Goal: Task Accomplishment & Management: Manage account settings

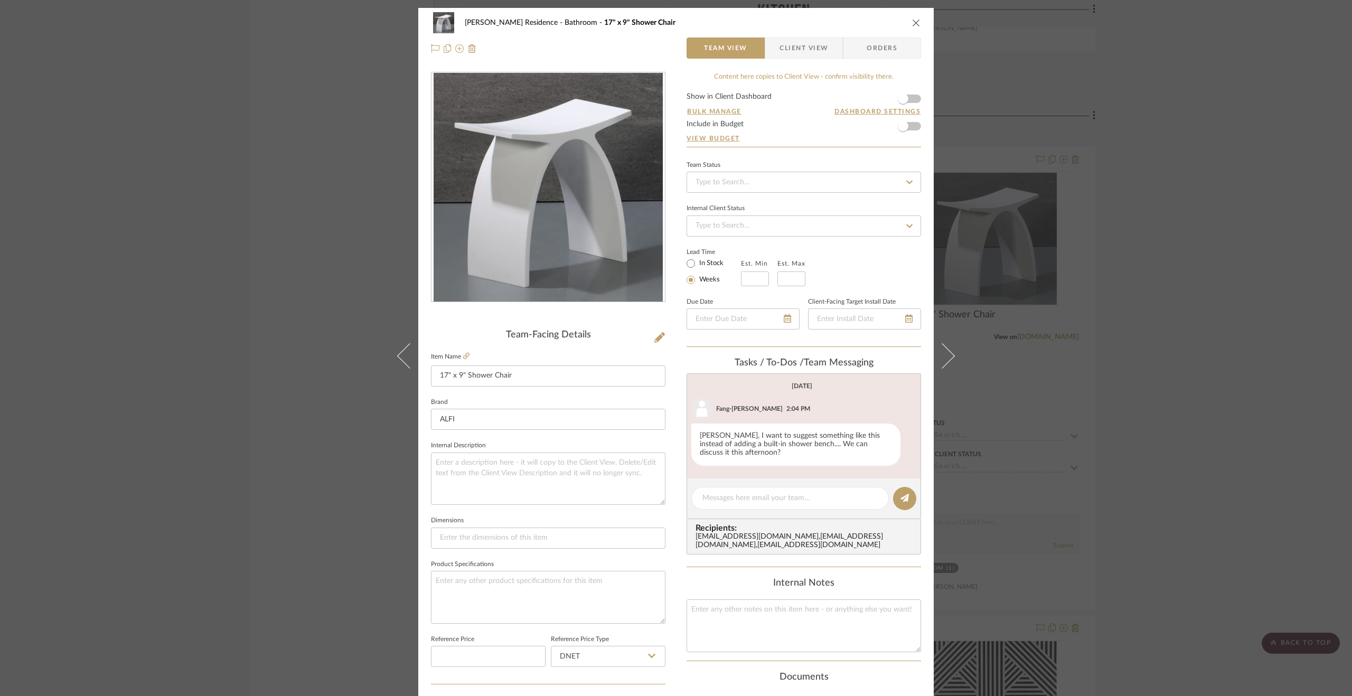
click at [1167, 362] on div "[PERSON_NAME] Residence Bathroom 17" x 9" Shower Chair Team View Client View Or…" at bounding box center [676, 348] width 1352 height 696
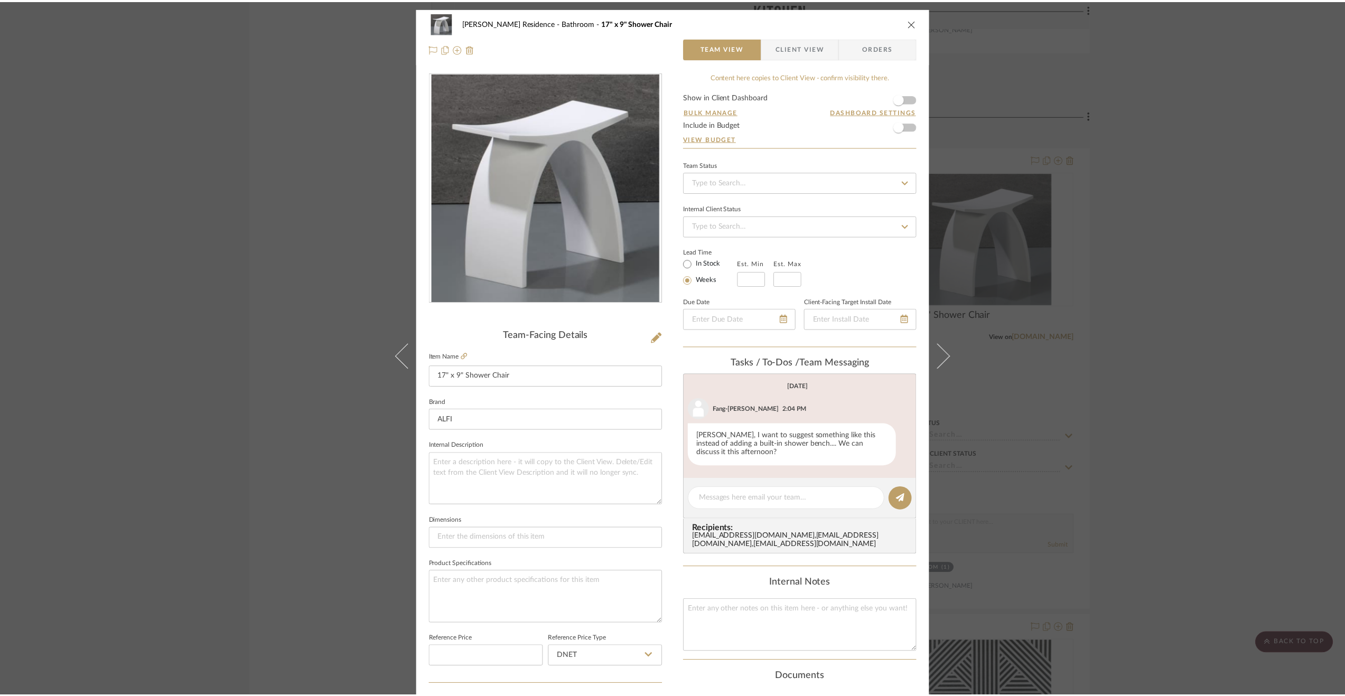
scroll to position [1638, 0]
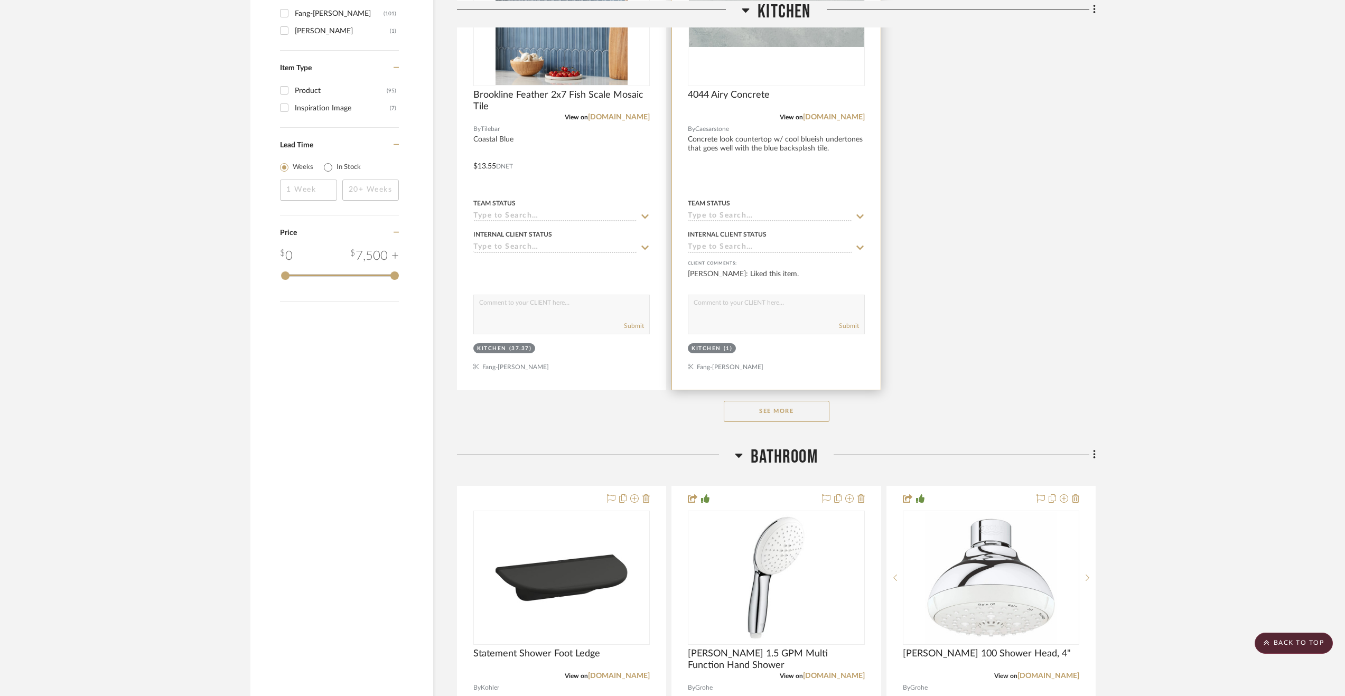
scroll to position [1321, 0]
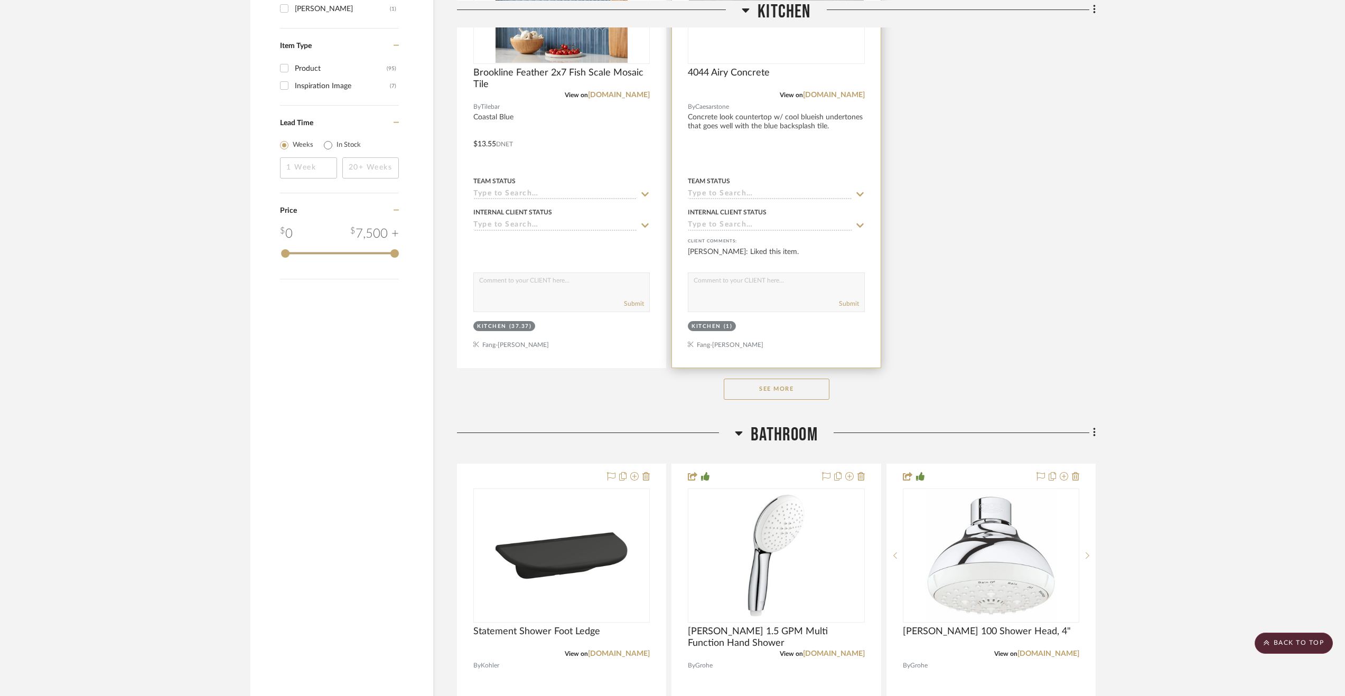
click at [783, 400] on button "See More" at bounding box center [777, 389] width 106 height 21
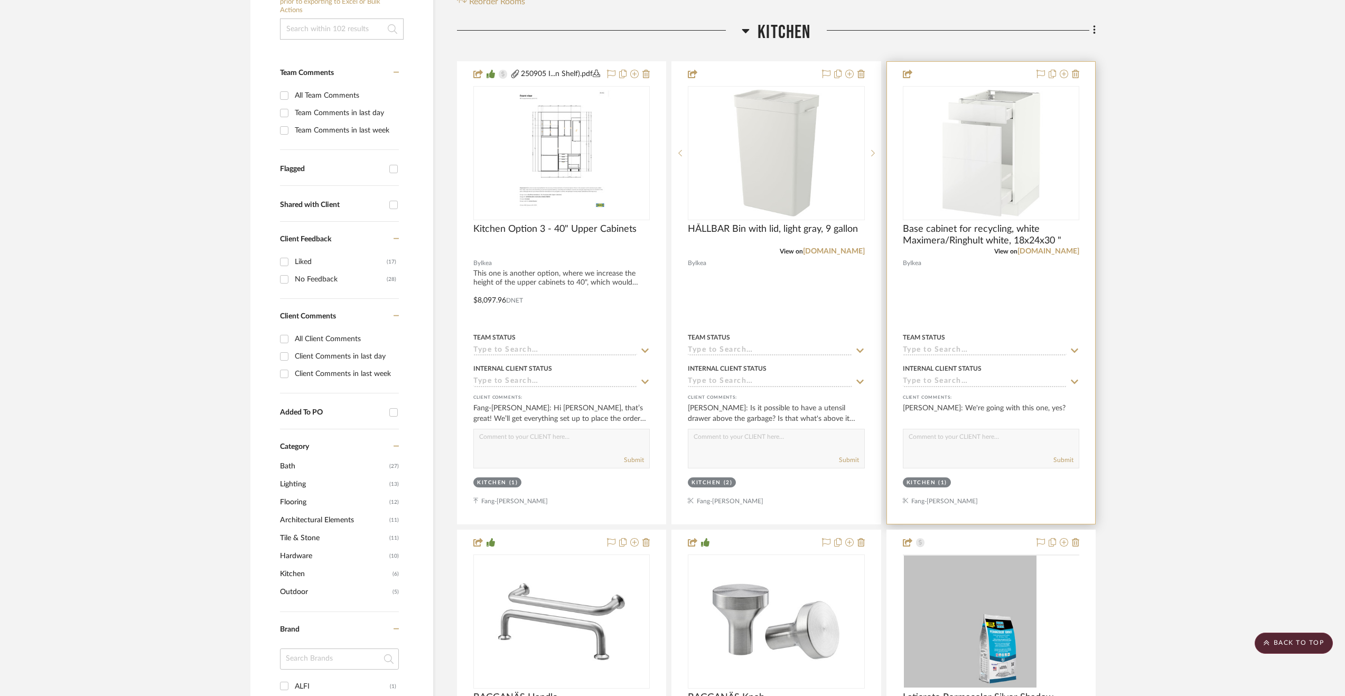
scroll to position [211, 0]
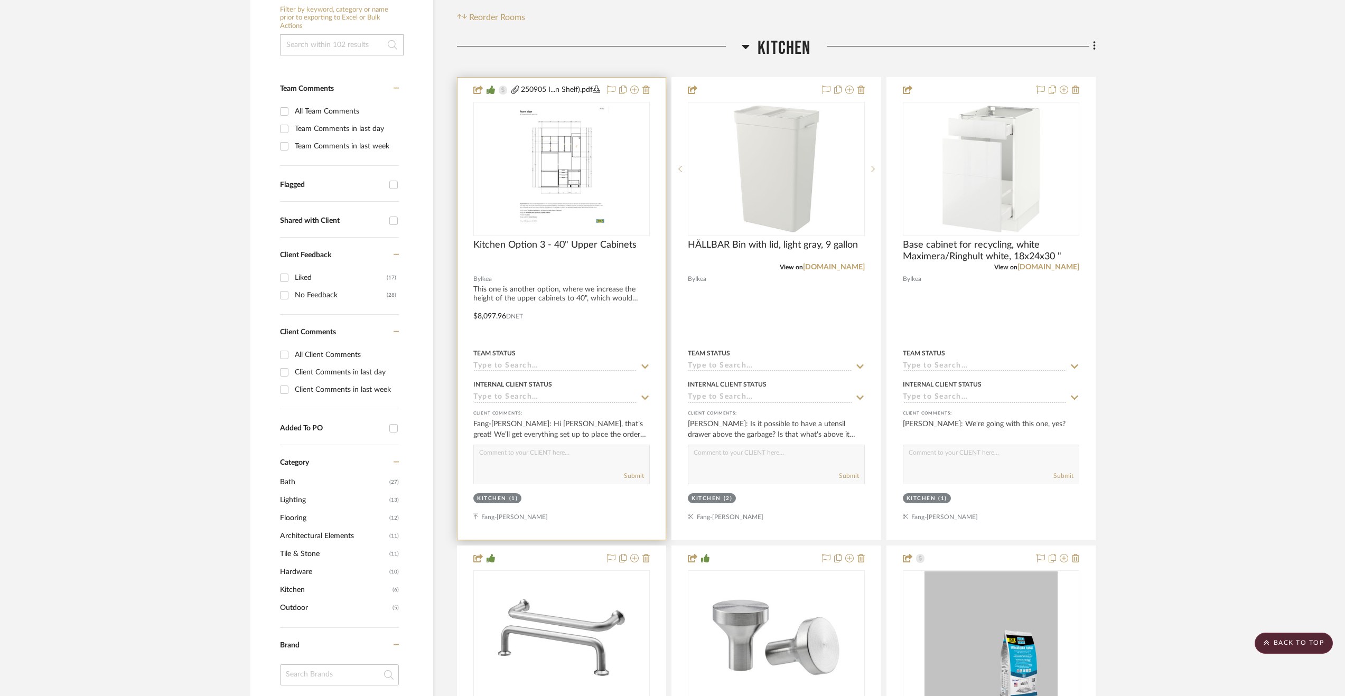
click at [553, 403] on input at bounding box center [555, 398] width 164 height 10
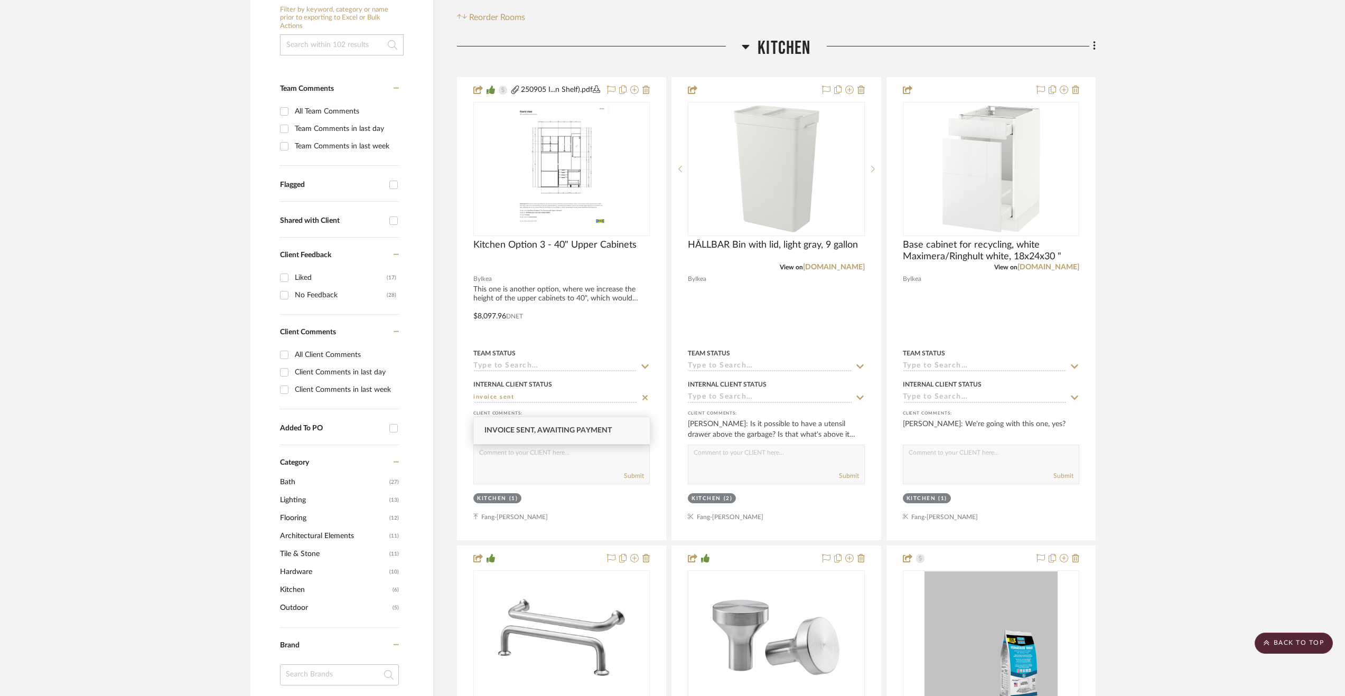
type input "invoice sent"
click at [548, 429] on span "Invoice Sent, Awaiting Payment" at bounding box center [547, 430] width 127 height 7
type input "9/8/2025"
type input "Invoice Sent, Awaiting Payment"
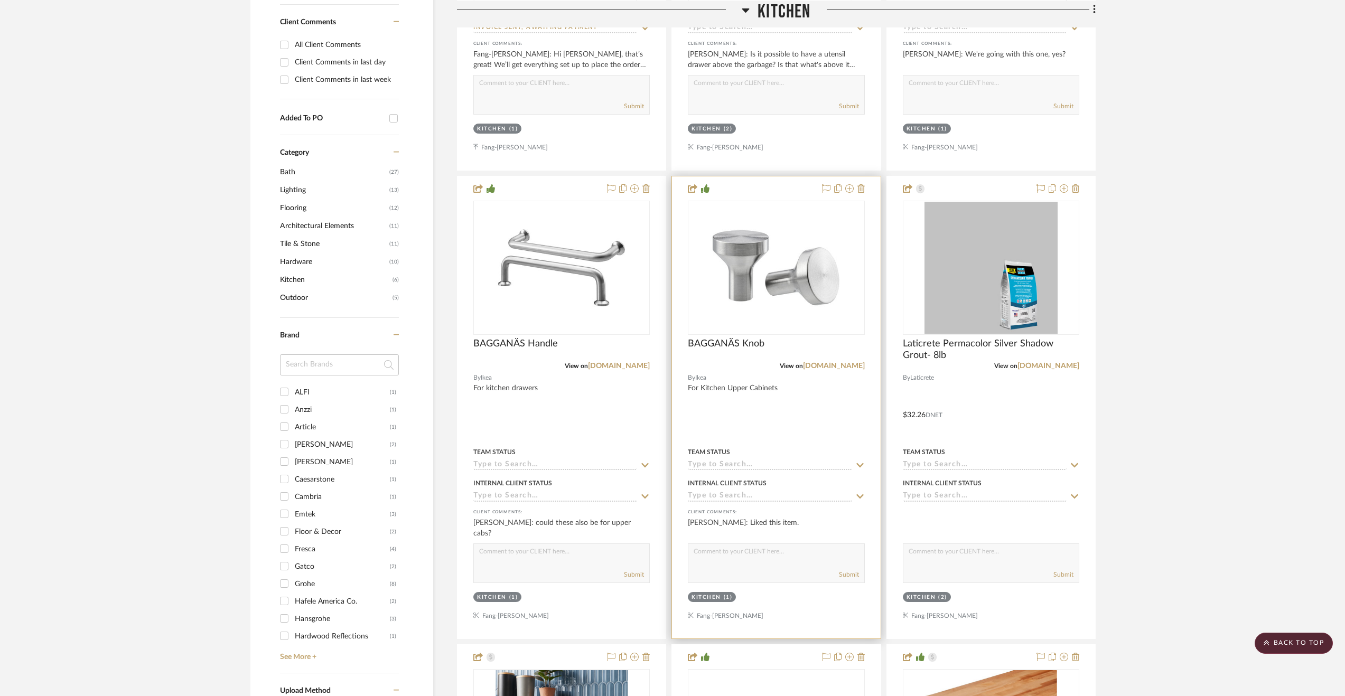
scroll to position [792, 0]
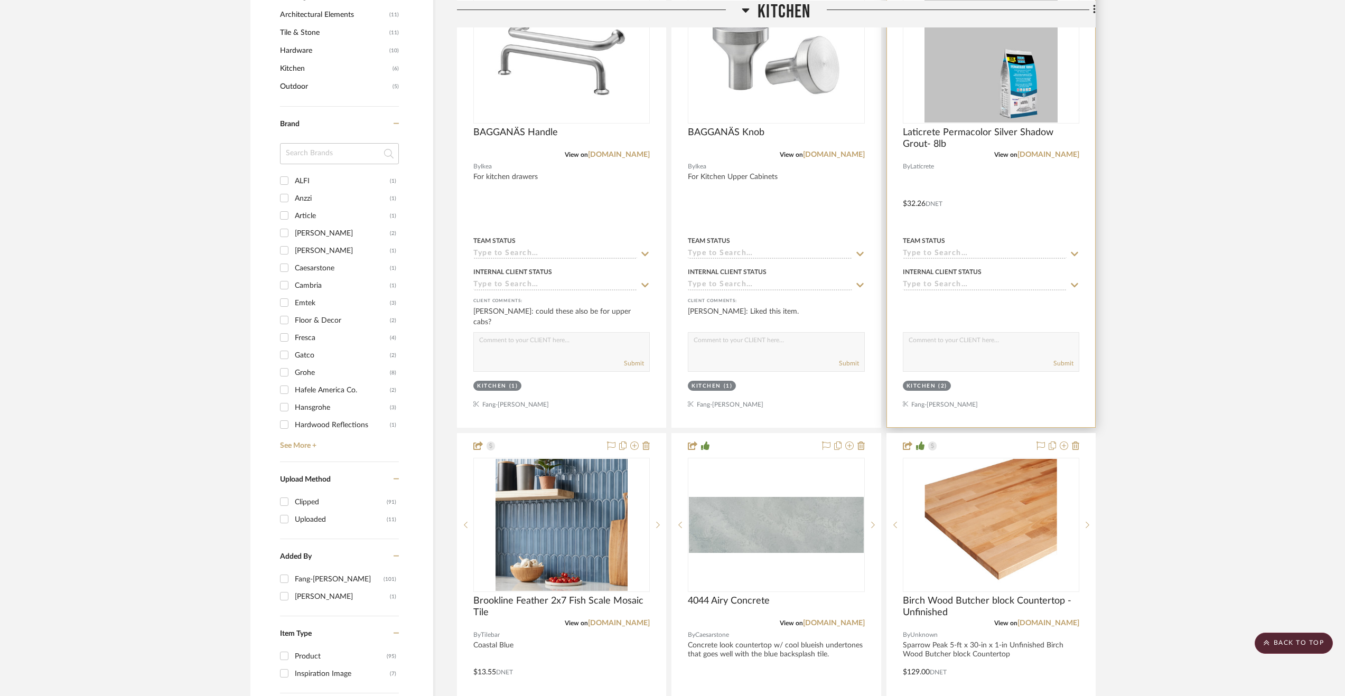
click at [939, 291] on input at bounding box center [985, 286] width 164 height 10
type input "Invoice Sent, Awaiting Payment"
type input "9/8/2025"
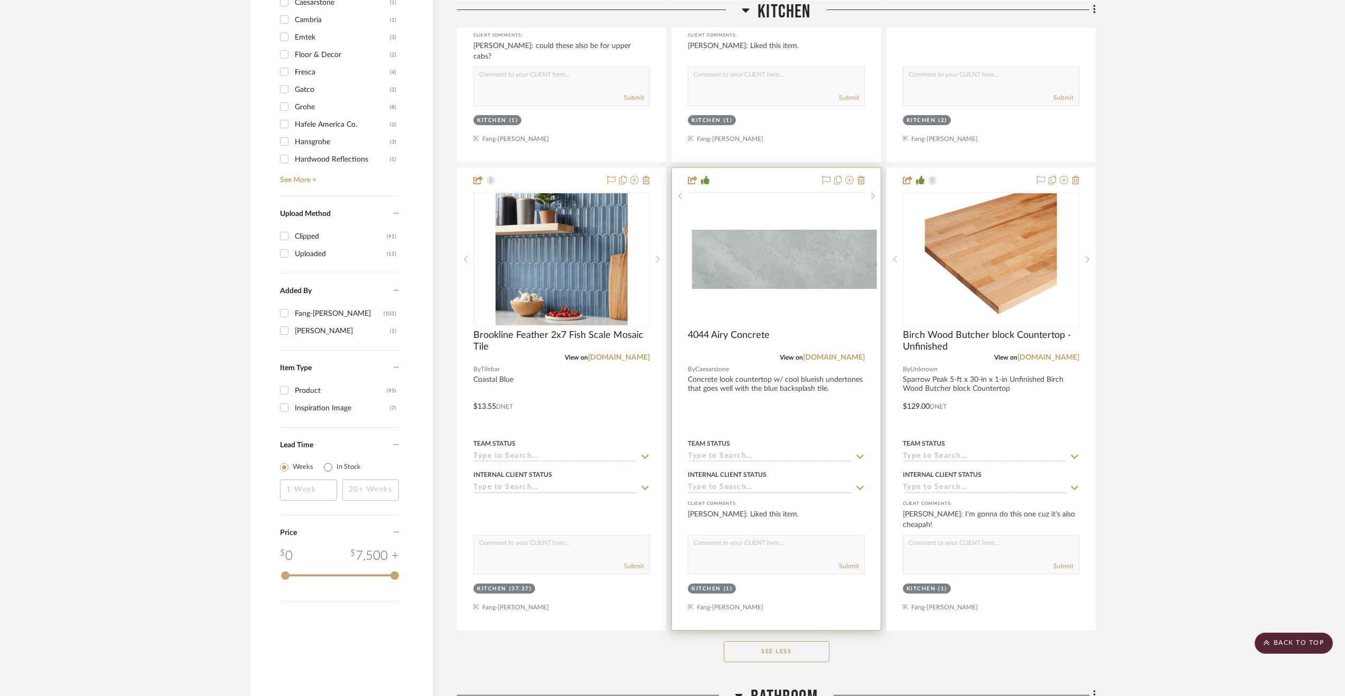
scroll to position [1109, 0]
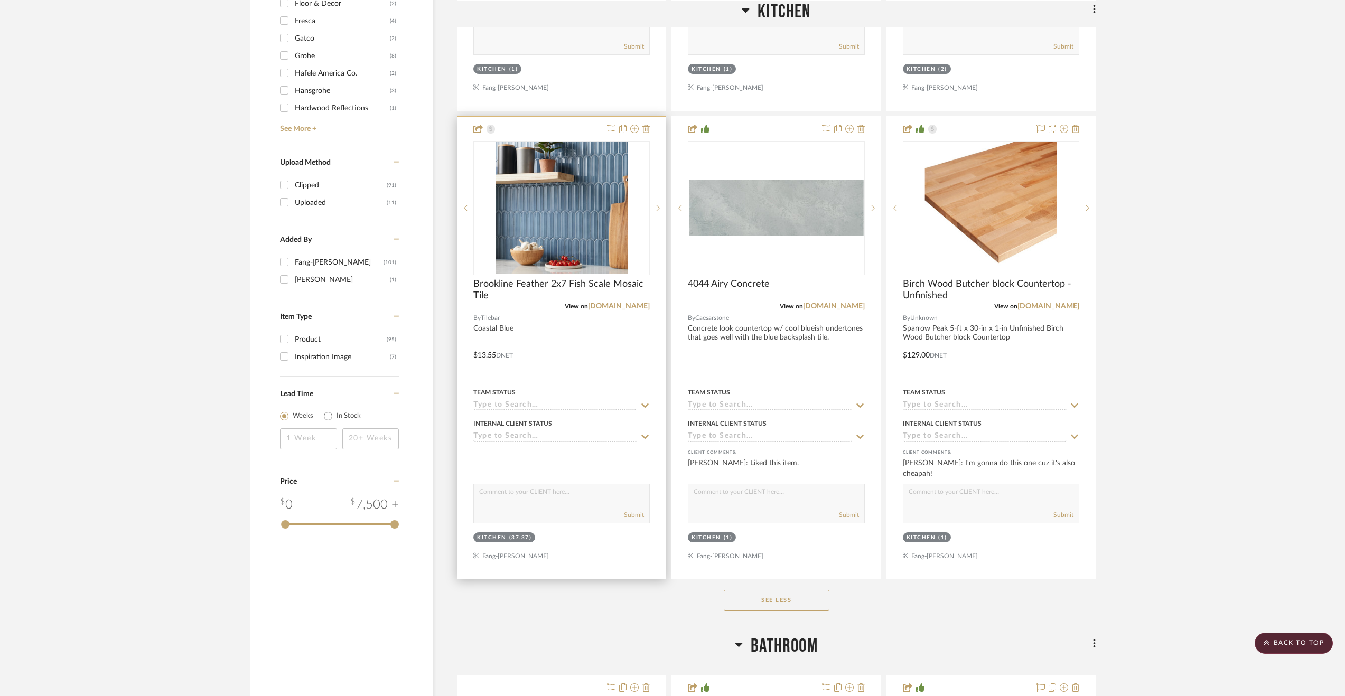
click at [526, 442] on input at bounding box center [555, 437] width 164 height 10
type input "Invoice Sent, Awaiting Payment"
type input "9/8/2025"
click at [722, 442] on input at bounding box center [770, 437] width 164 height 10
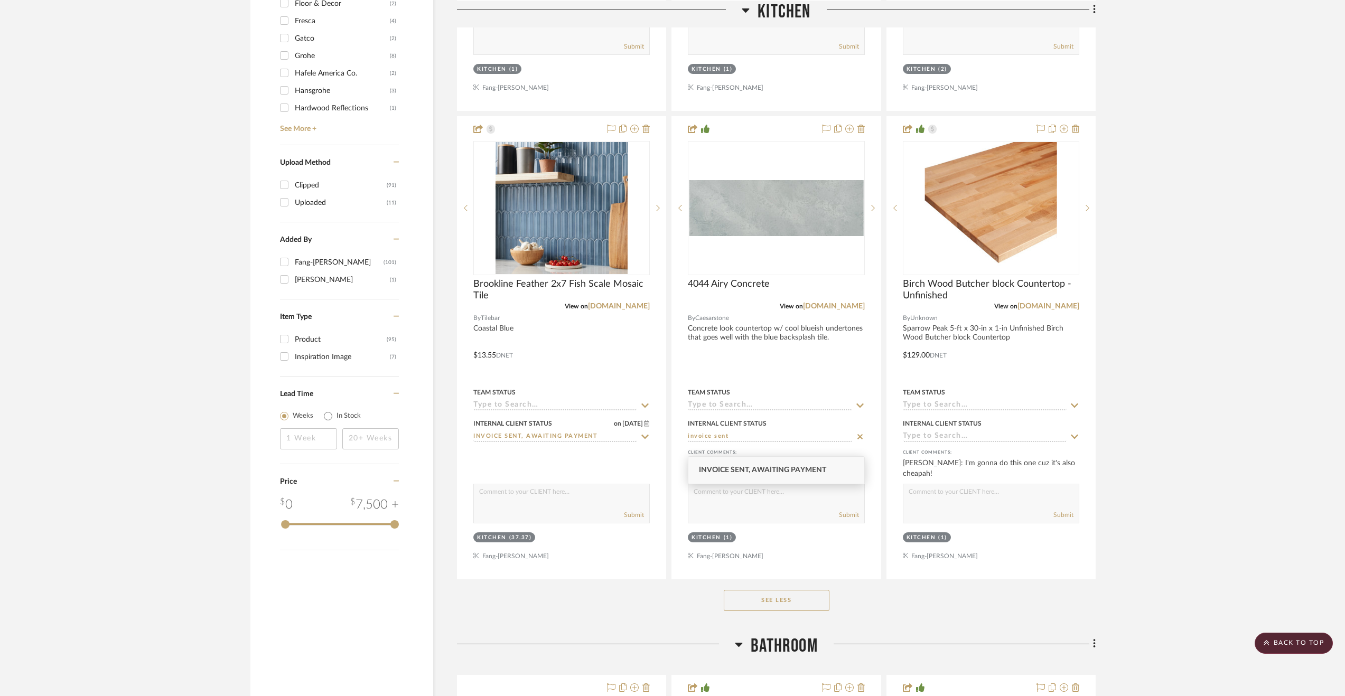
type input "invoice sent"
click at [751, 461] on div "Invoice Sent, Awaiting Payment" at bounding box center [776, 470] width 176 height 27
type input "9/8/2025"
type input "Invoice Sent, Awaiting Payment"
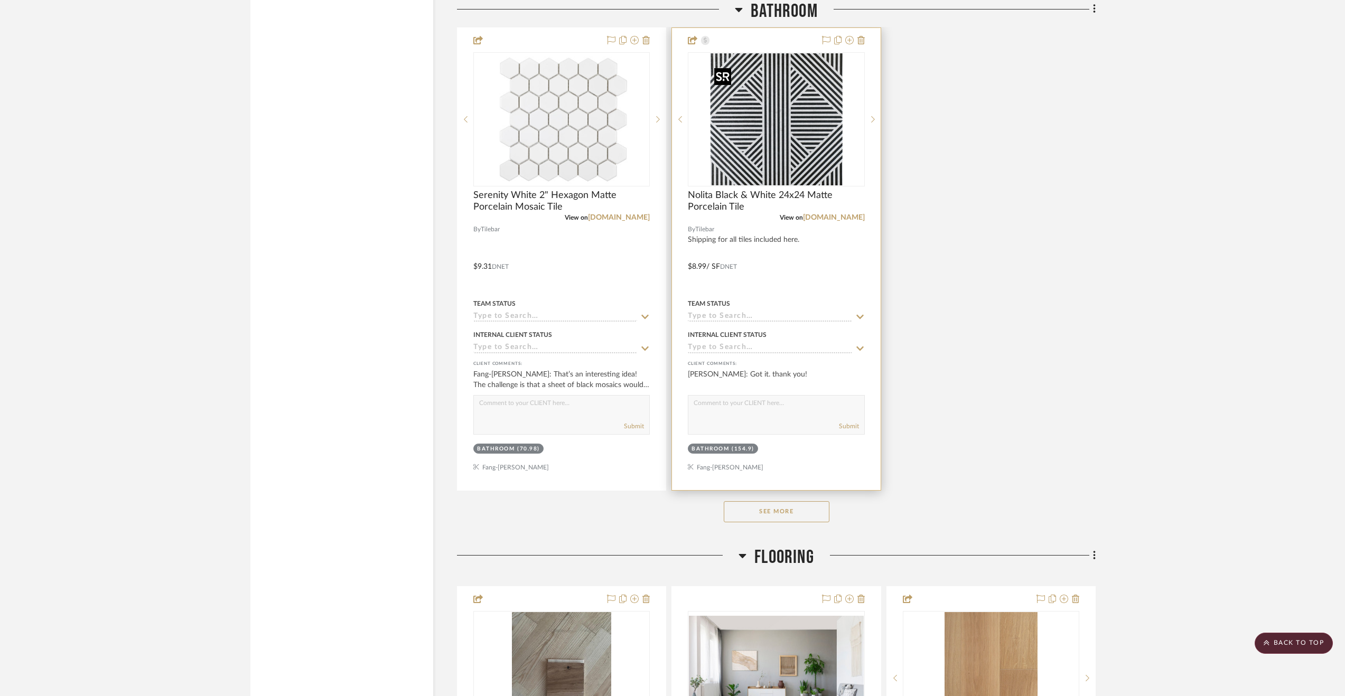
scroll to position [2853, 0]
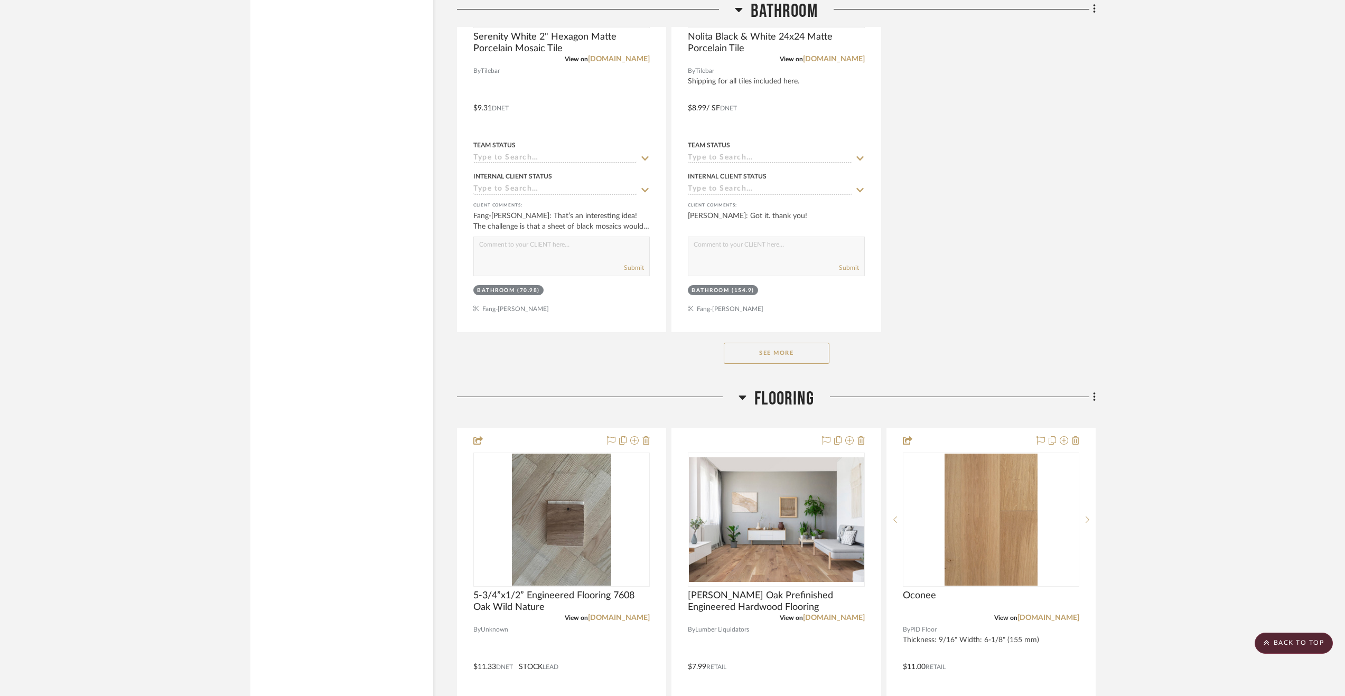
click at [778, 364] on button "See More" at bounding box center [777, 353] width 106 height 21
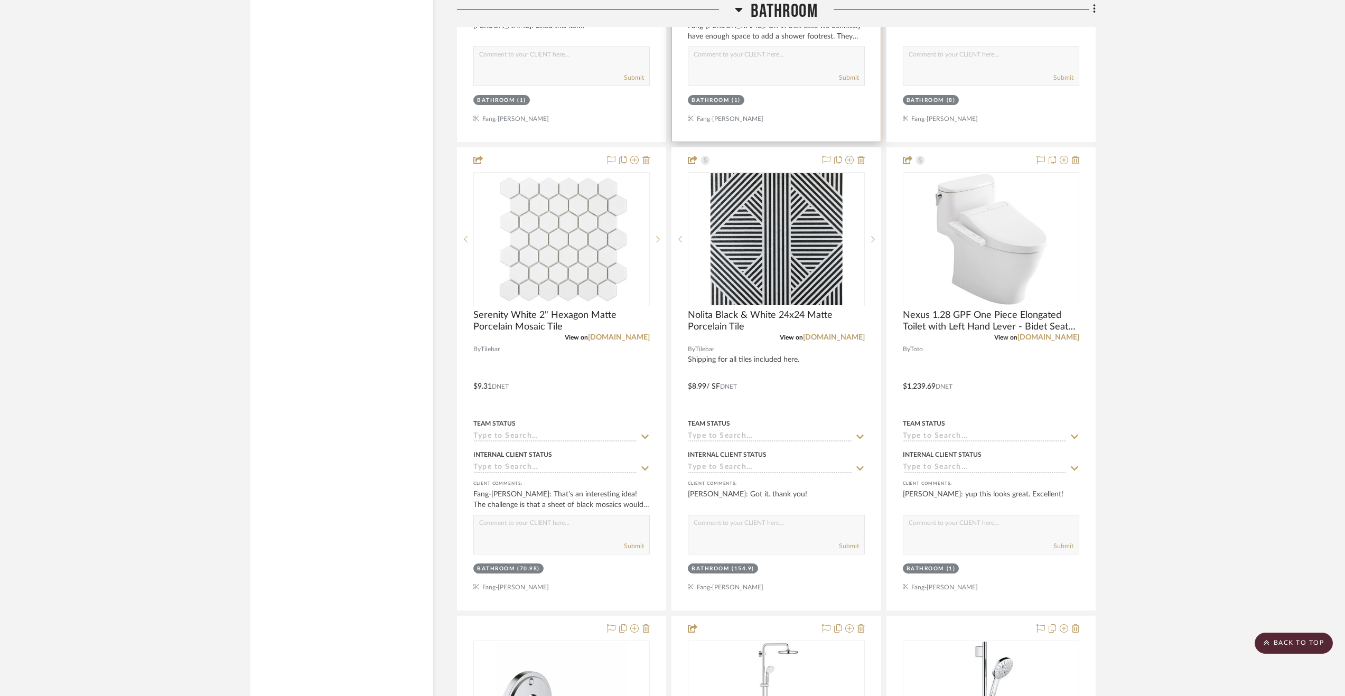
scroll to position [2694, 0]
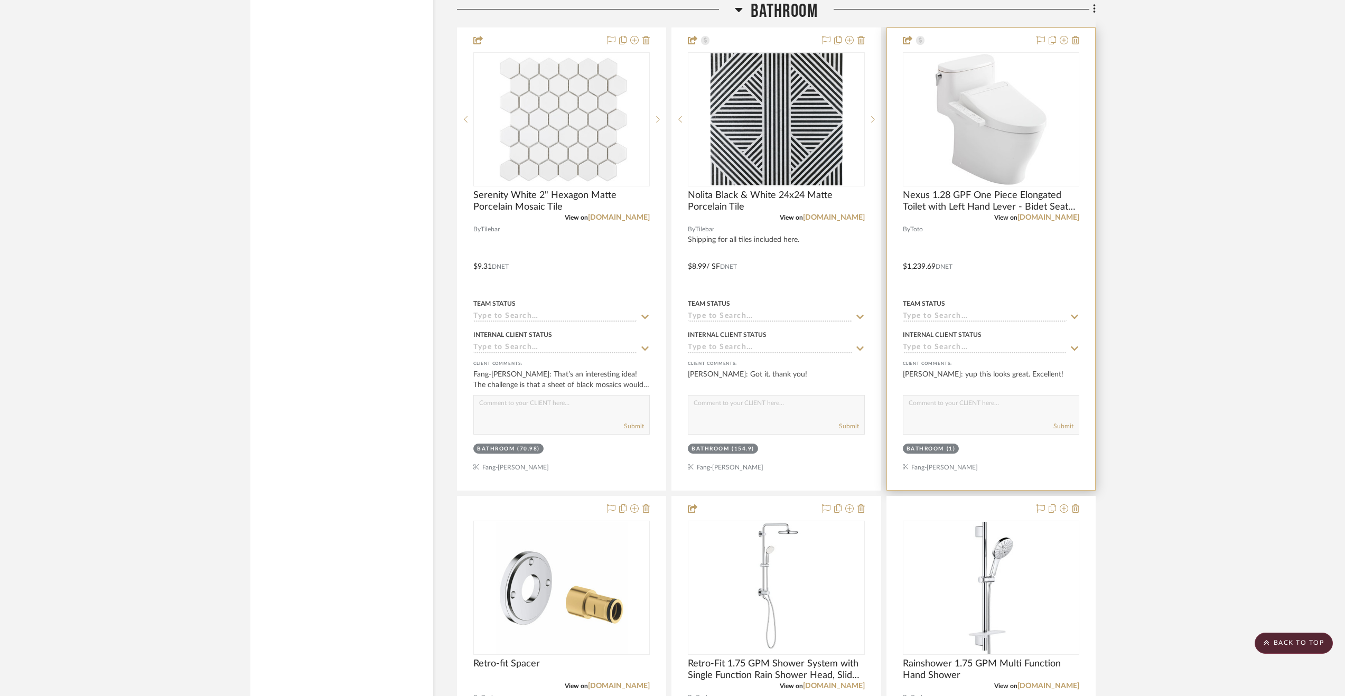
click at [968, 353] on input at bounding box center [985, 348] width 164 height 10
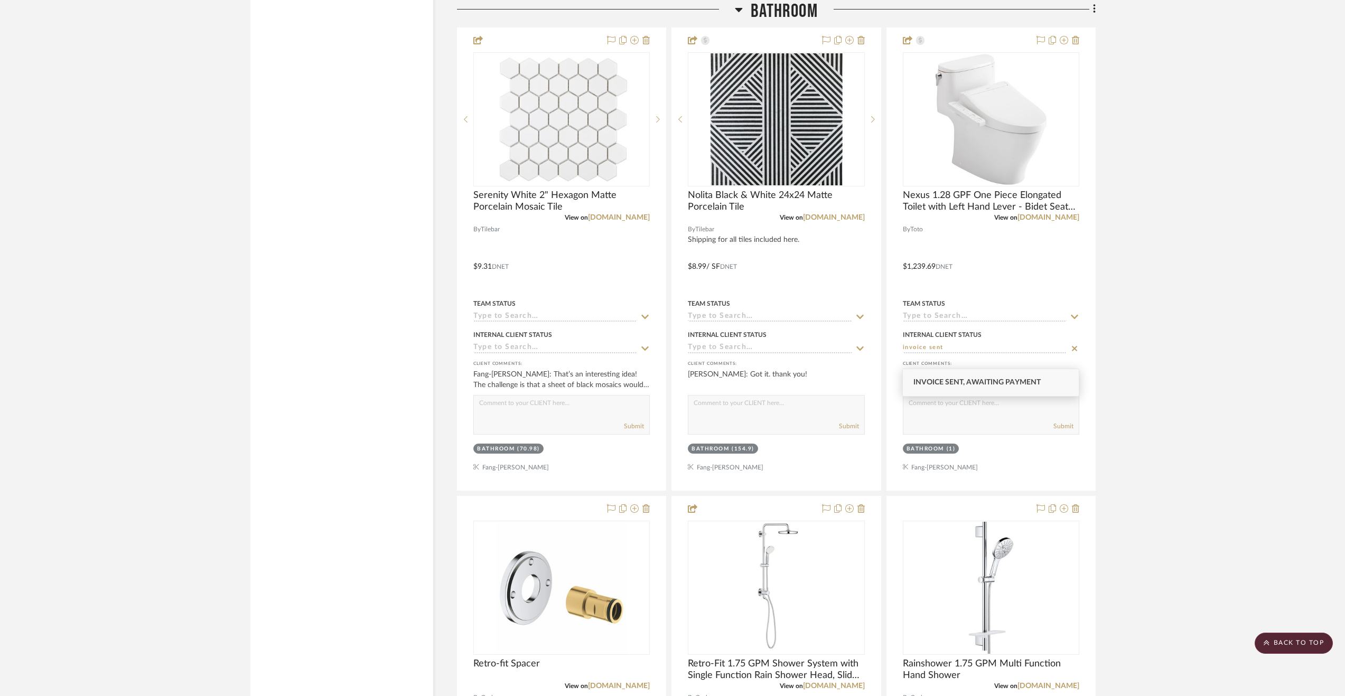
type input "invoice sent"
click at [970, 383] on span "Invoice Sent, Awaiting Payment" at bounding box center [976, 382] width 127 height 7
type input "9/8/2025"
type input "Invoice Sent, Awaiting Payment"
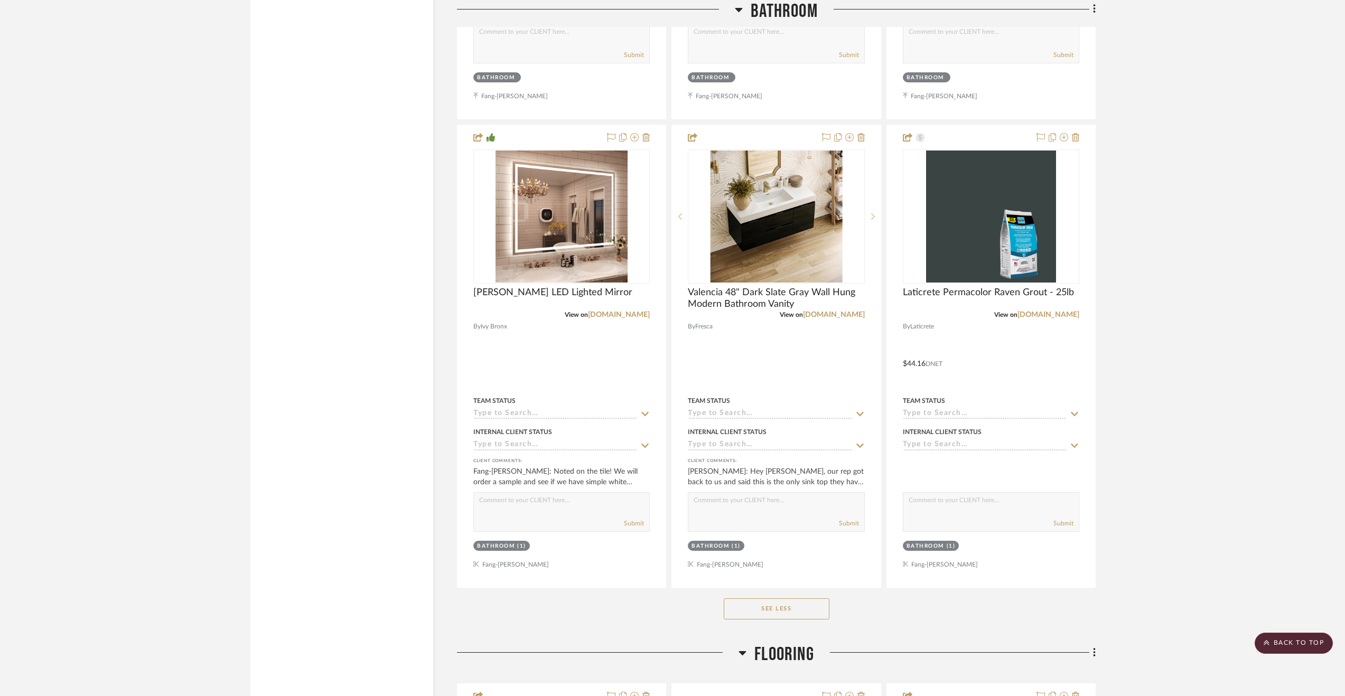
scroll to position [5071, 0]
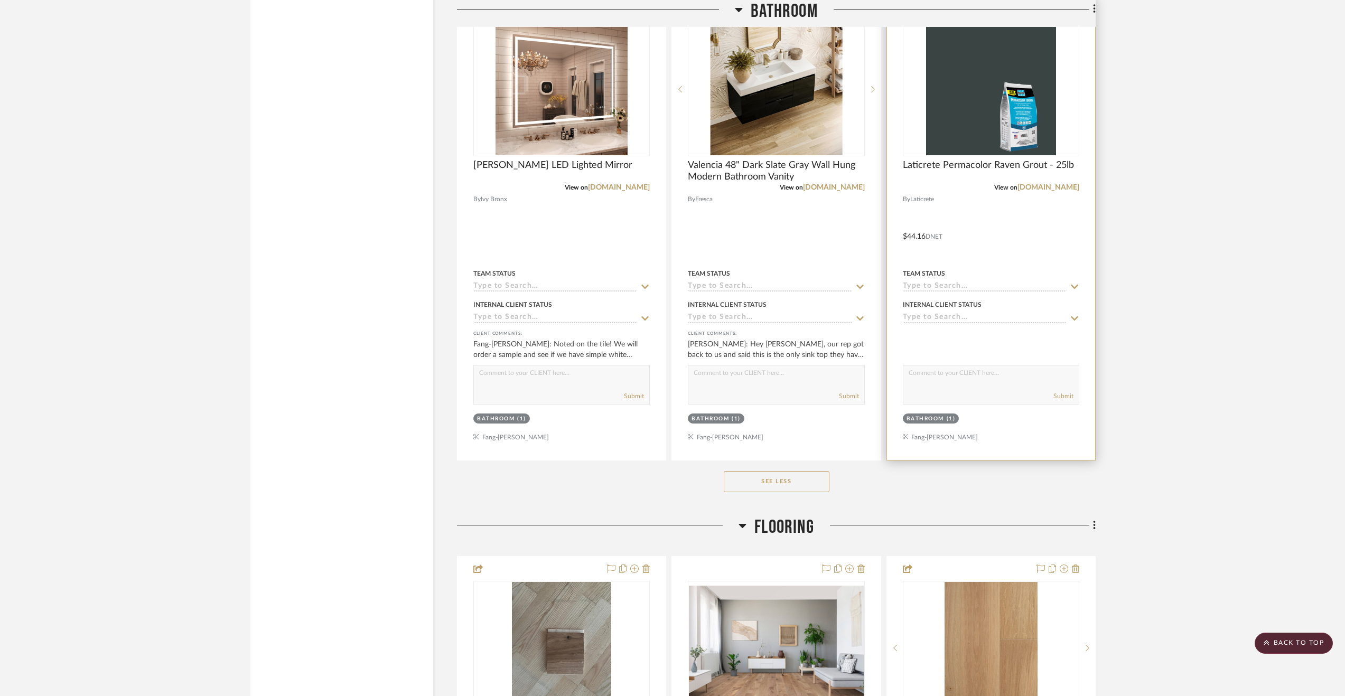
click at [939, 323] on input at bounding box center [985, 318] width 164 height 10
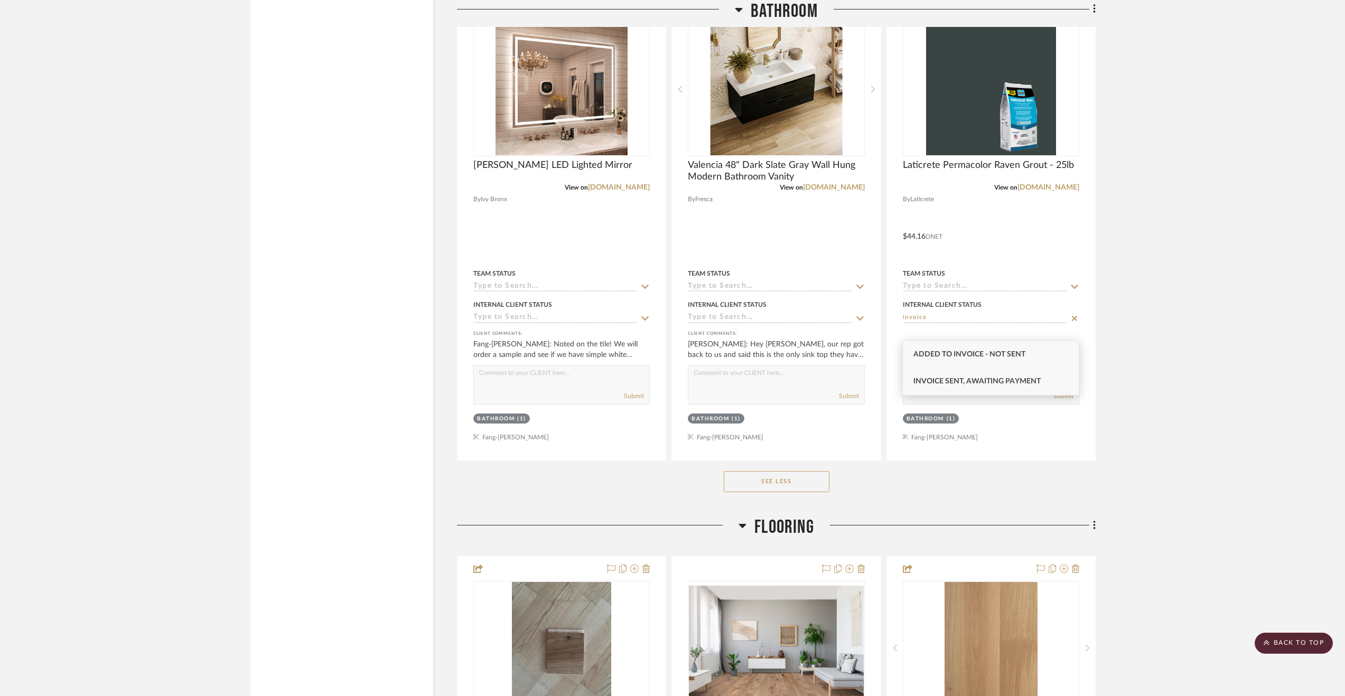
type input "invoice"
click at [1003, 377] on div "Invoice Sent, Awaiting Payment" at bounding box center [991, 381] width 176 height 27
type input "9/8/2025"
type input "Invoice Sent, Awaiting Payment"
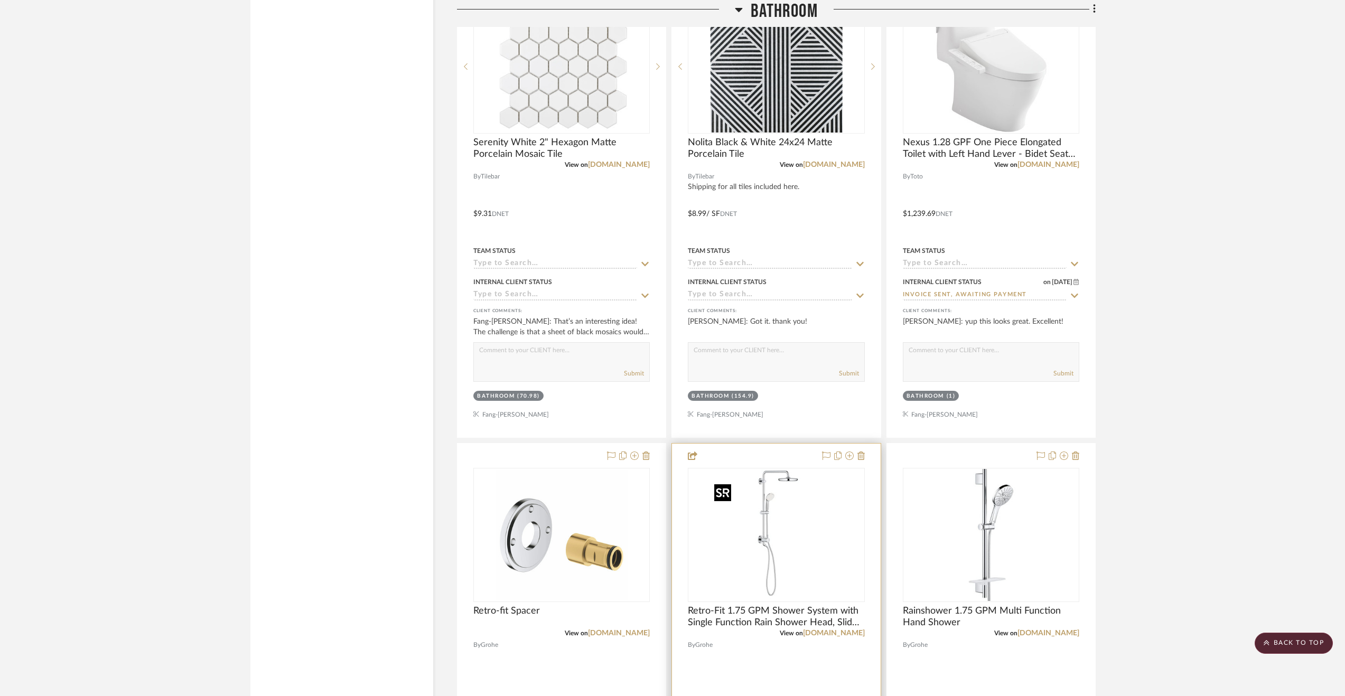
scroll to position [2483, 0]
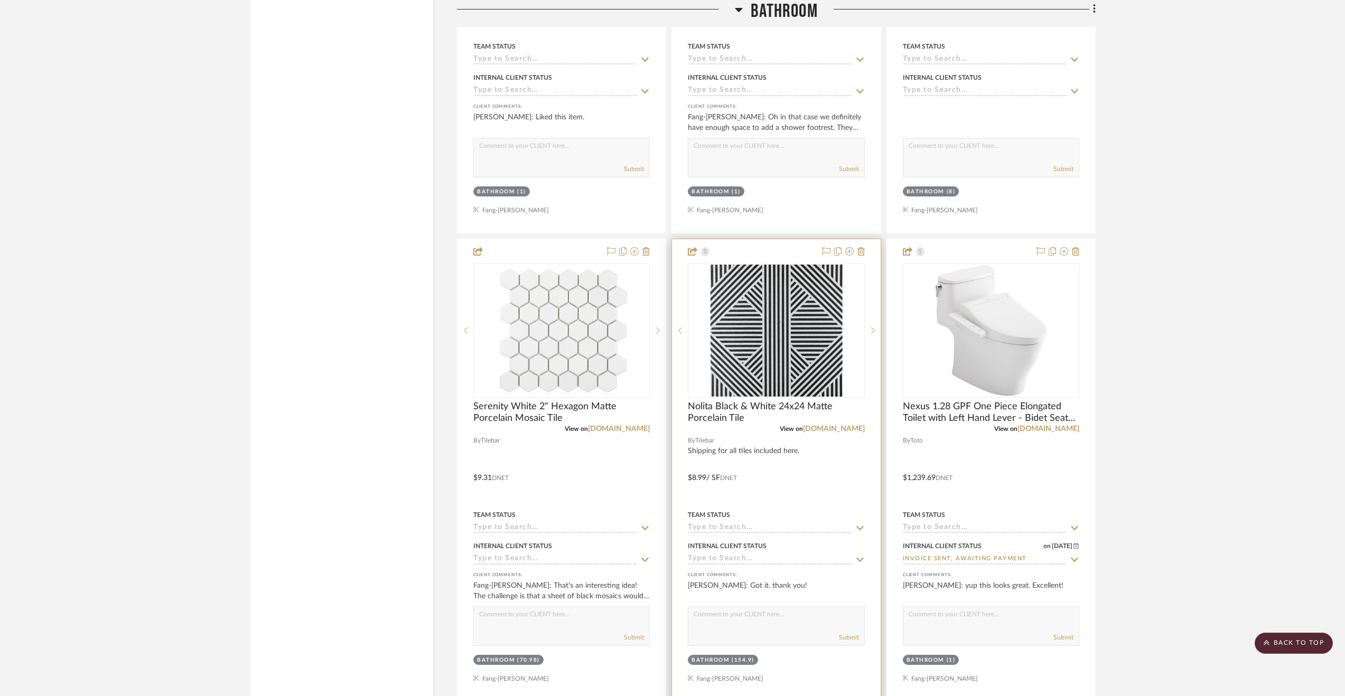
click at [725, 565] on input at bounding box center [770, 560] width 164 height 10
type input "invoice sent"
click at [753, 552] on span "Invoice Sent, Awaiting Payment" at bounding box center [762, 548] width 127 height 7
type input "9/8/2025"
type input "Invoice Sent, Awaiting Payment"
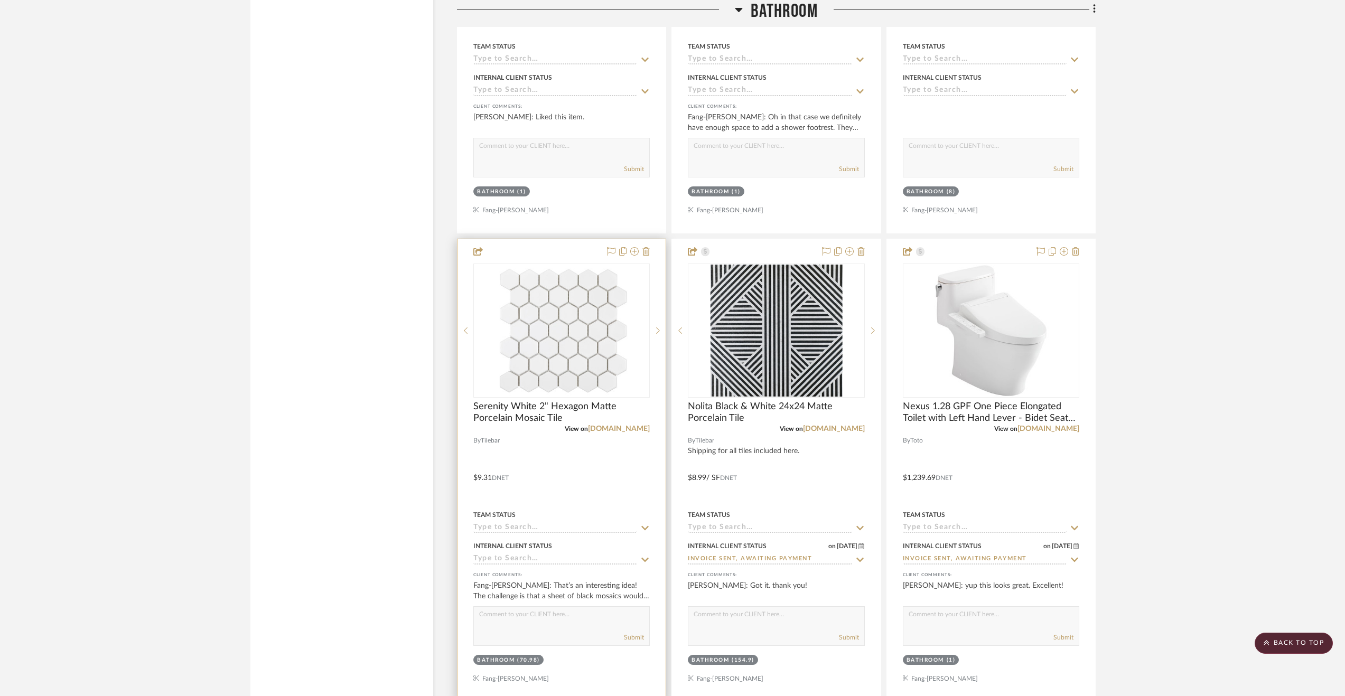
click at [532, 565] on input at bounding box center [555, 560] width 164 height 10
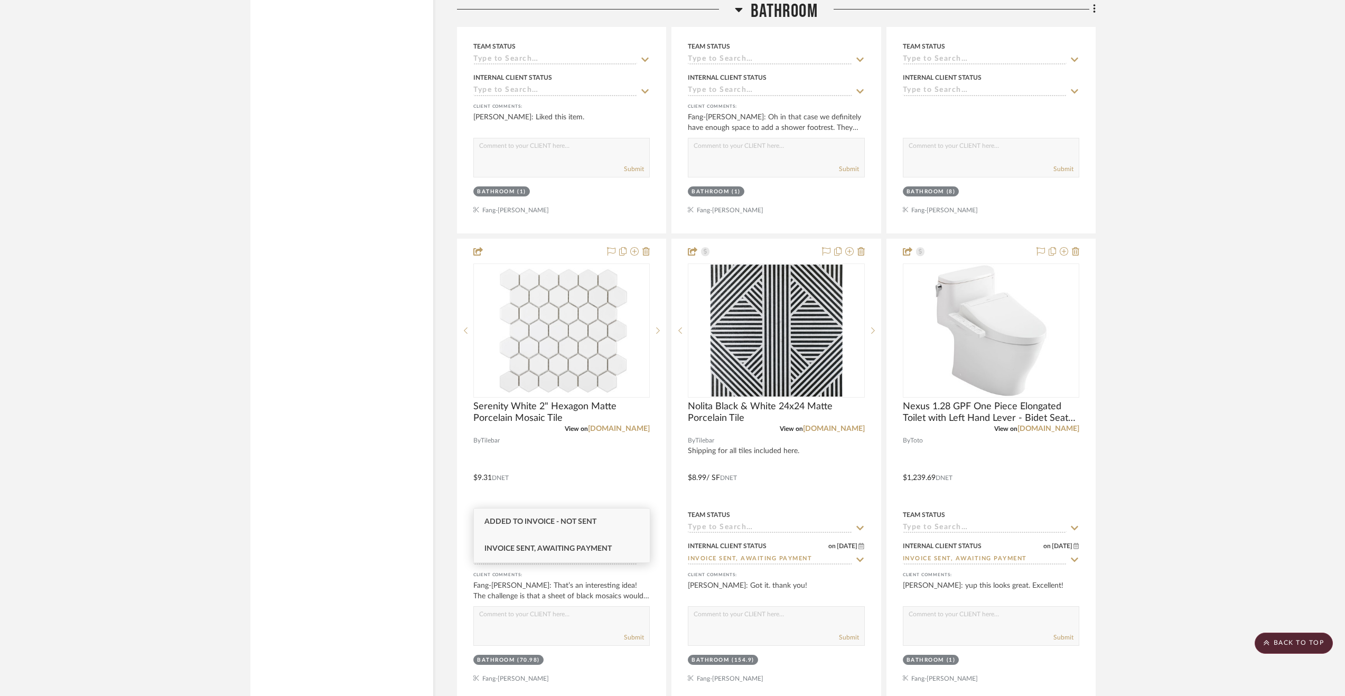
type input "invoice"
click at [578, 547] on span "Invoice Sent, Awaiting Payment" at bounding box center [547, 548] width 127 height 7
type input "9/8/2025"
type input "Invoice Sent, Awaiting Payment"
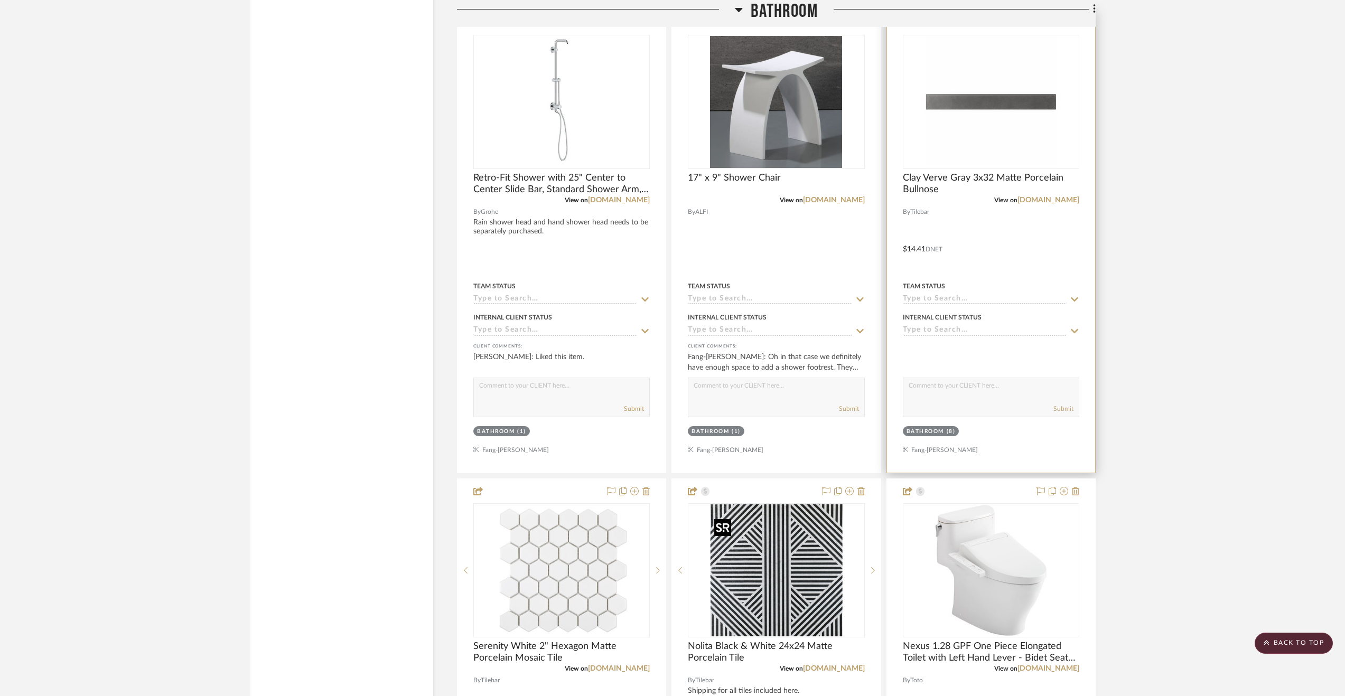
scroll to position [2219, 0]
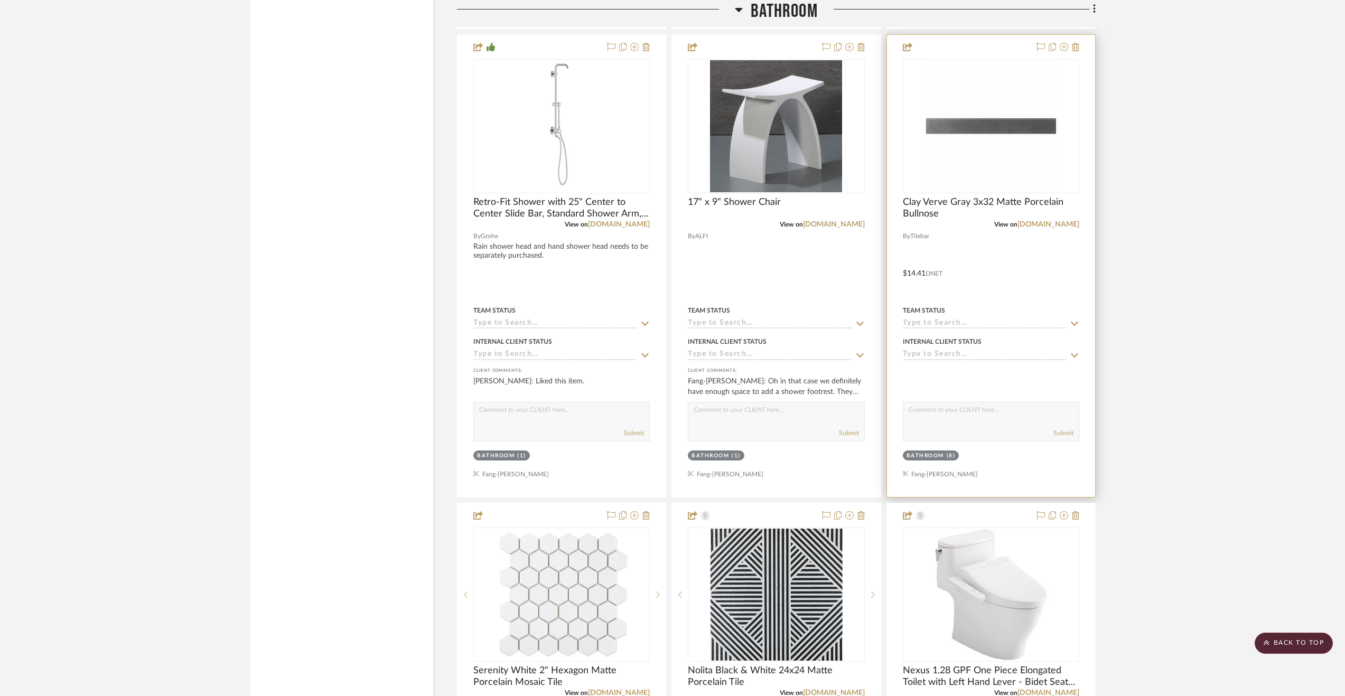
click at [938, 360] on input at bounding box center [985, 355] width 164 height 10
type input "invoice"
click at [961, 405] on div "Invoice Sent, Awaiting Payment" at bounding box center [991, 416] width 176 height 27
type input "9/8/2025"
type input "Invoice Sent, Awaiting Payment"
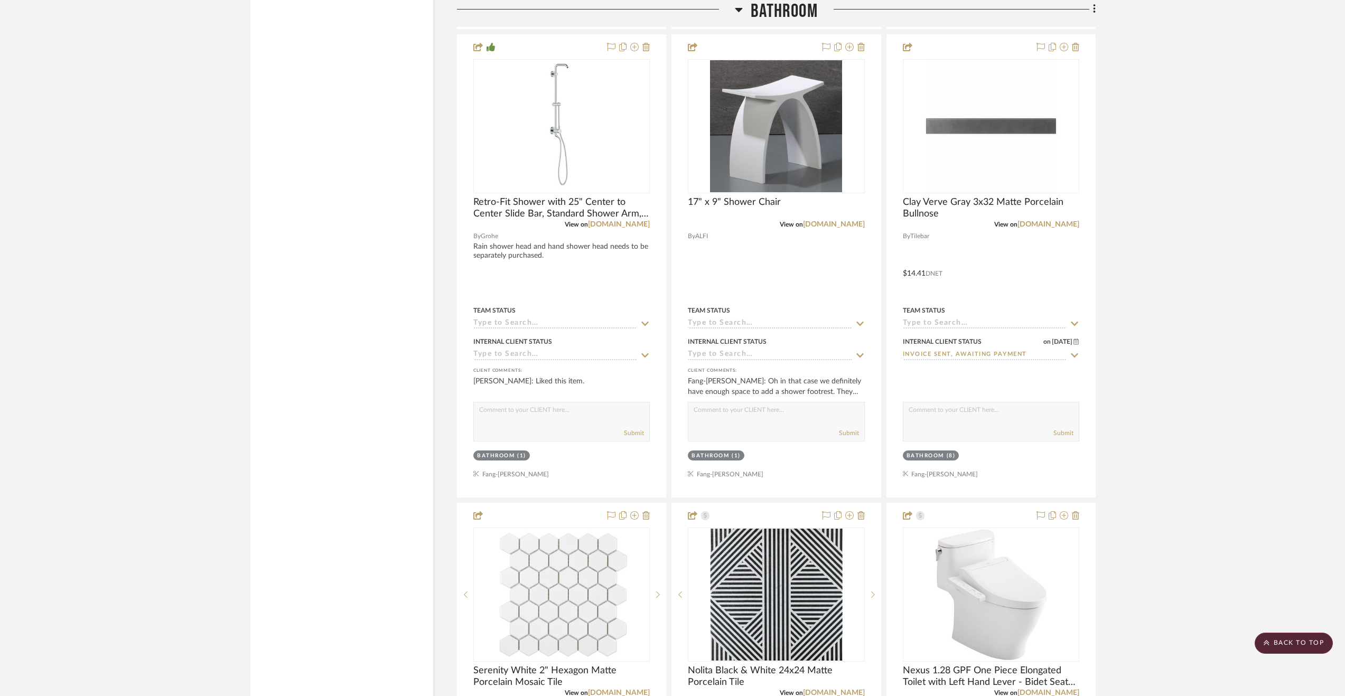
click at [797, 10] on span "Bathroom" at bounding box center [784, 11] width 67 height 23
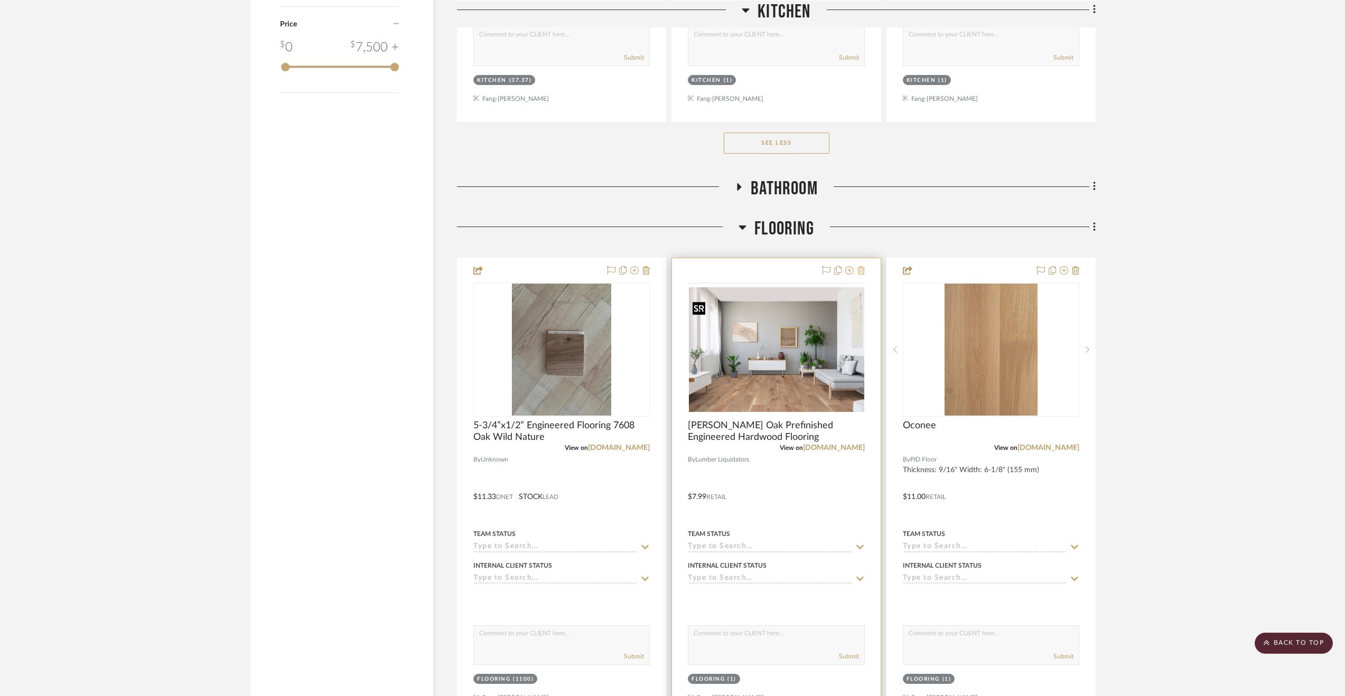
scroll to position [1532, 0]
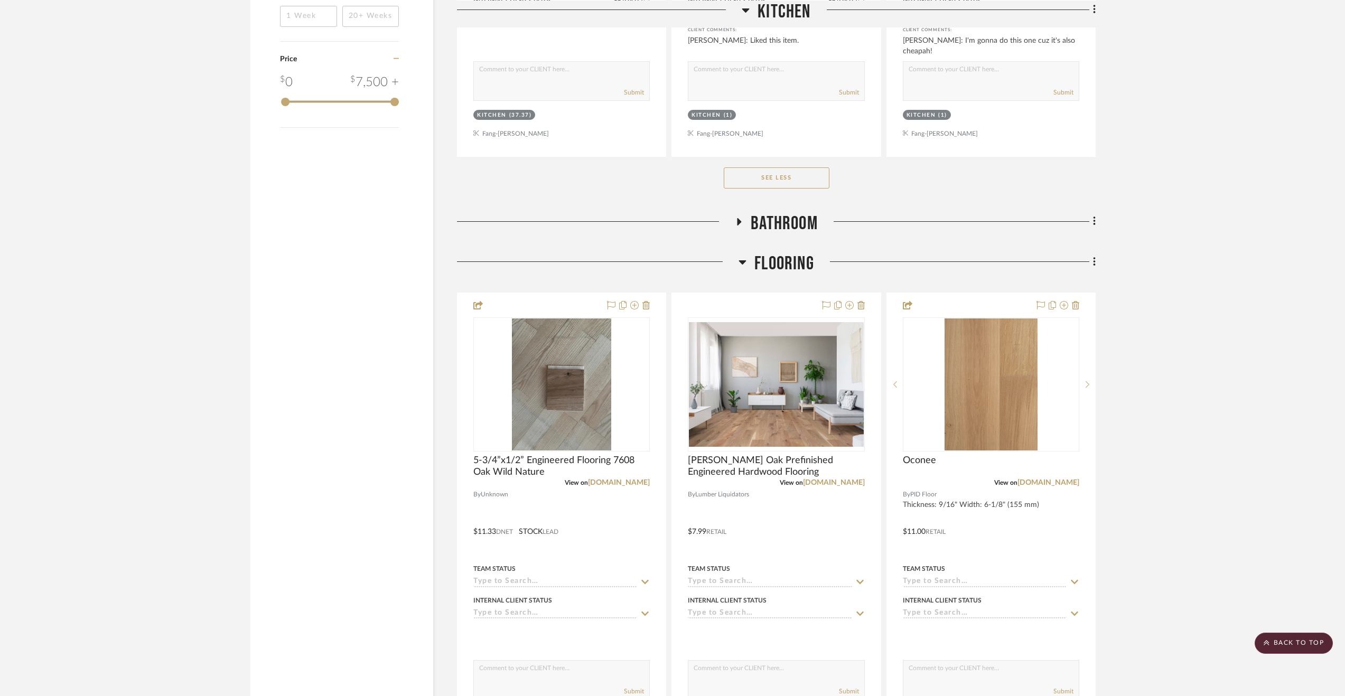
click at [787, 272] on span "Flooring" at bounding box center [784, 264] width 60 height 23
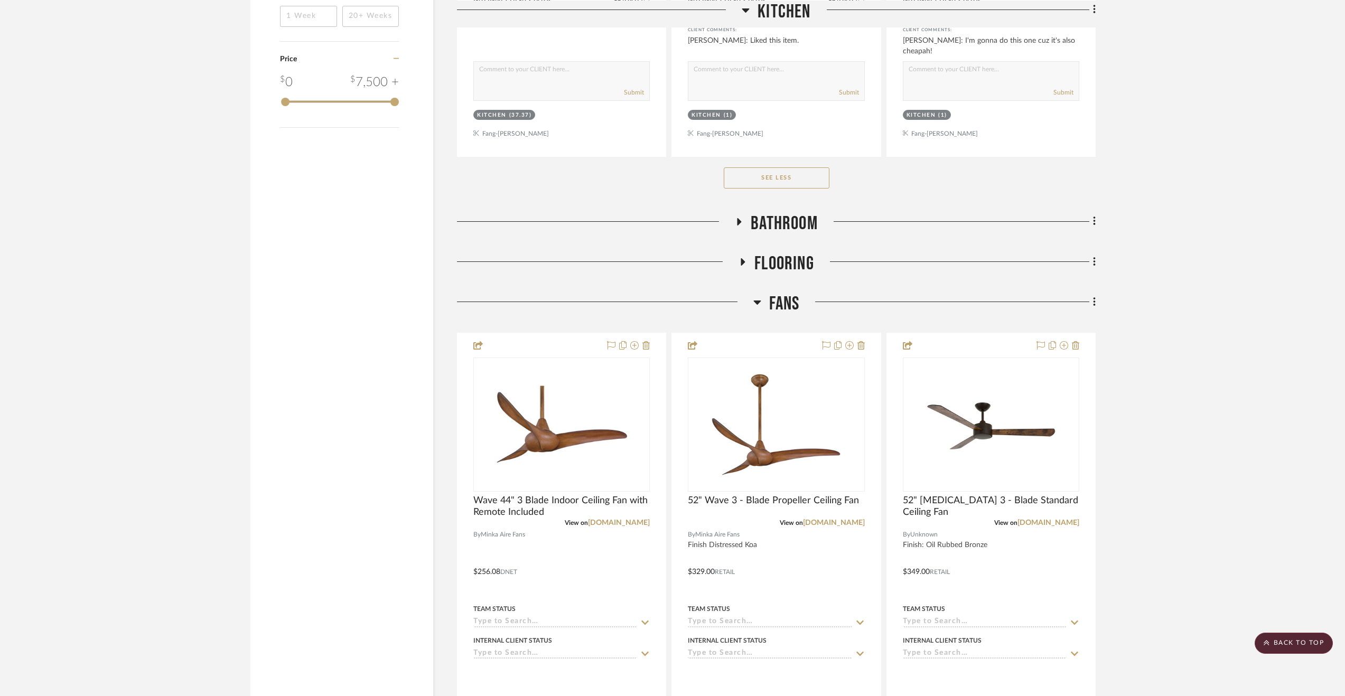
click at [784, 304] on span "Fans" at bounding box center [784, 304] width 31 height 23
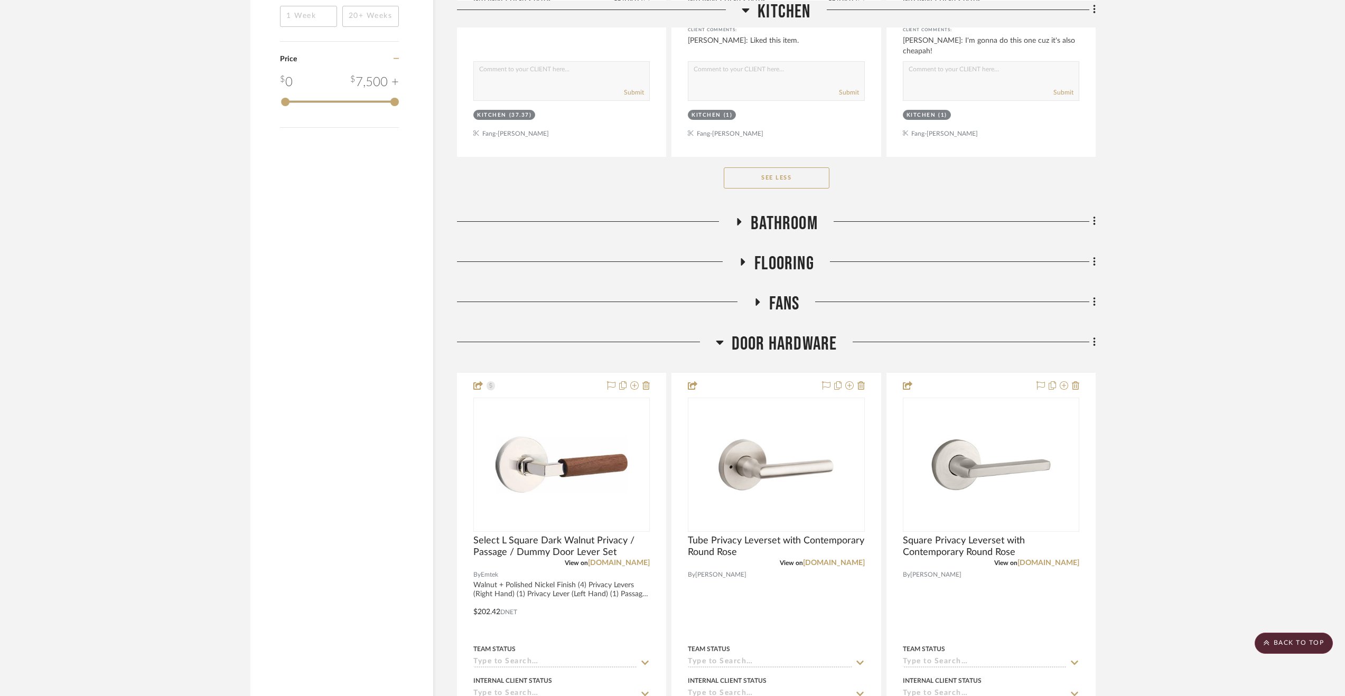
click at [780, 309] on span "Fans" at bounding box center [784, 304] width 31 height 23
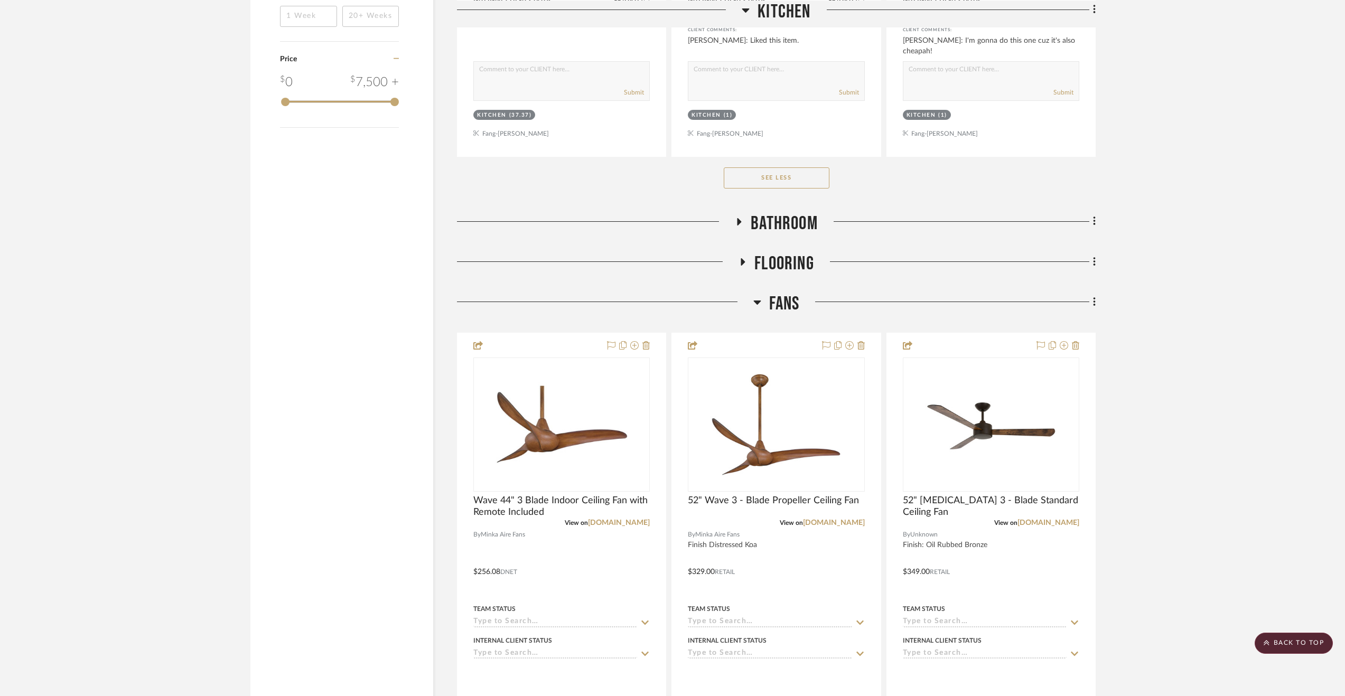
click at [780, 309] on span "Fans" at bounding box center [784, 304] width 31 height 23
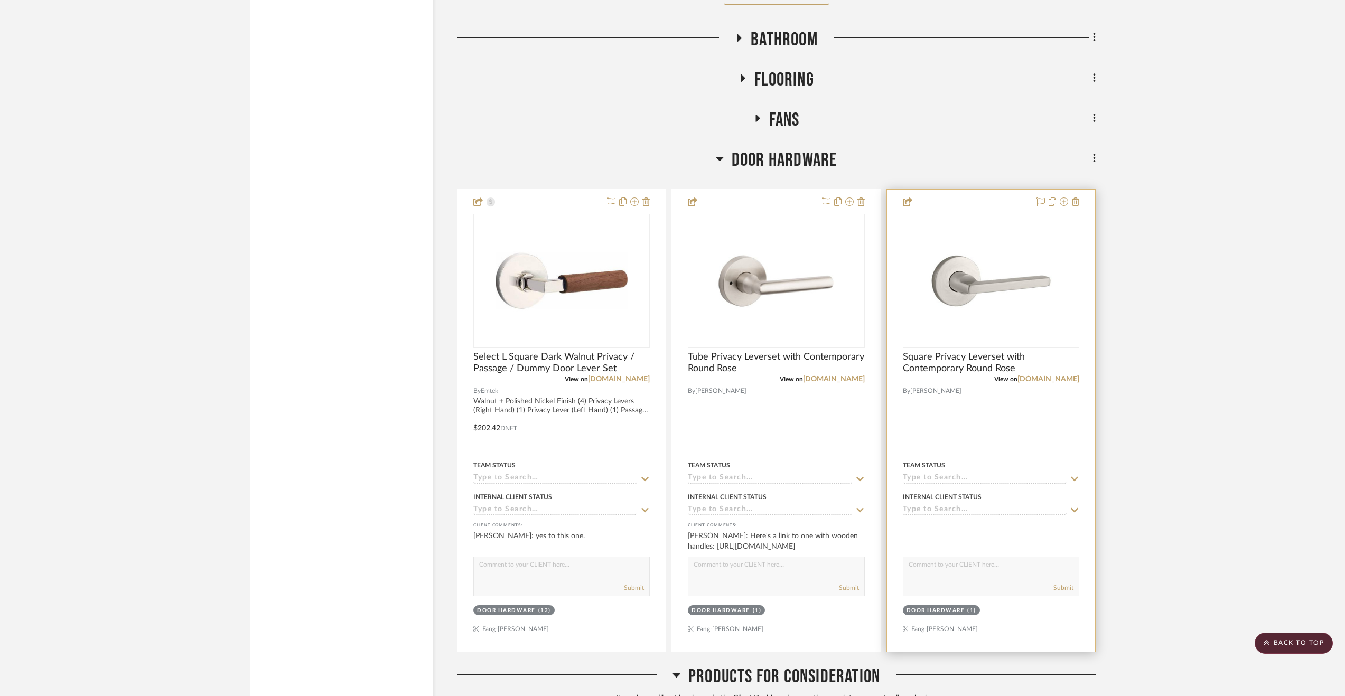
scroll to position [1796, 0]
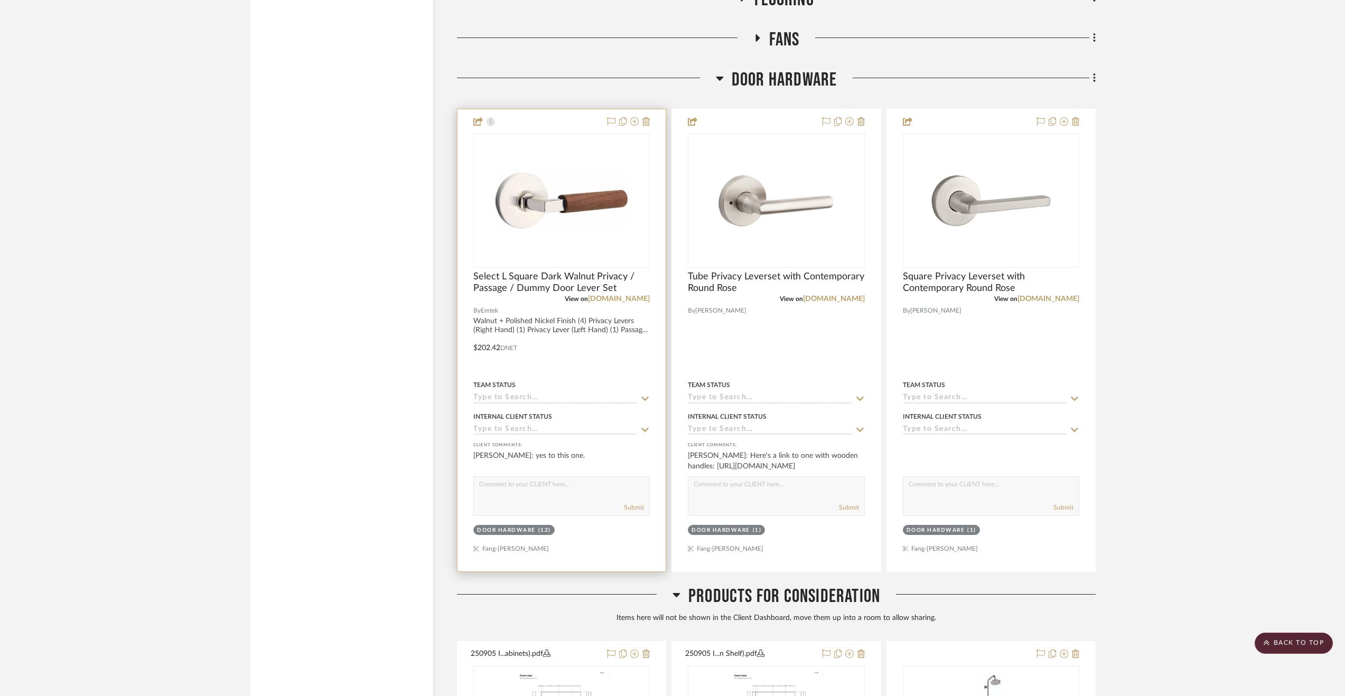
click at [537, 435] on input at bounding box center [555, 430] width 164 height 10
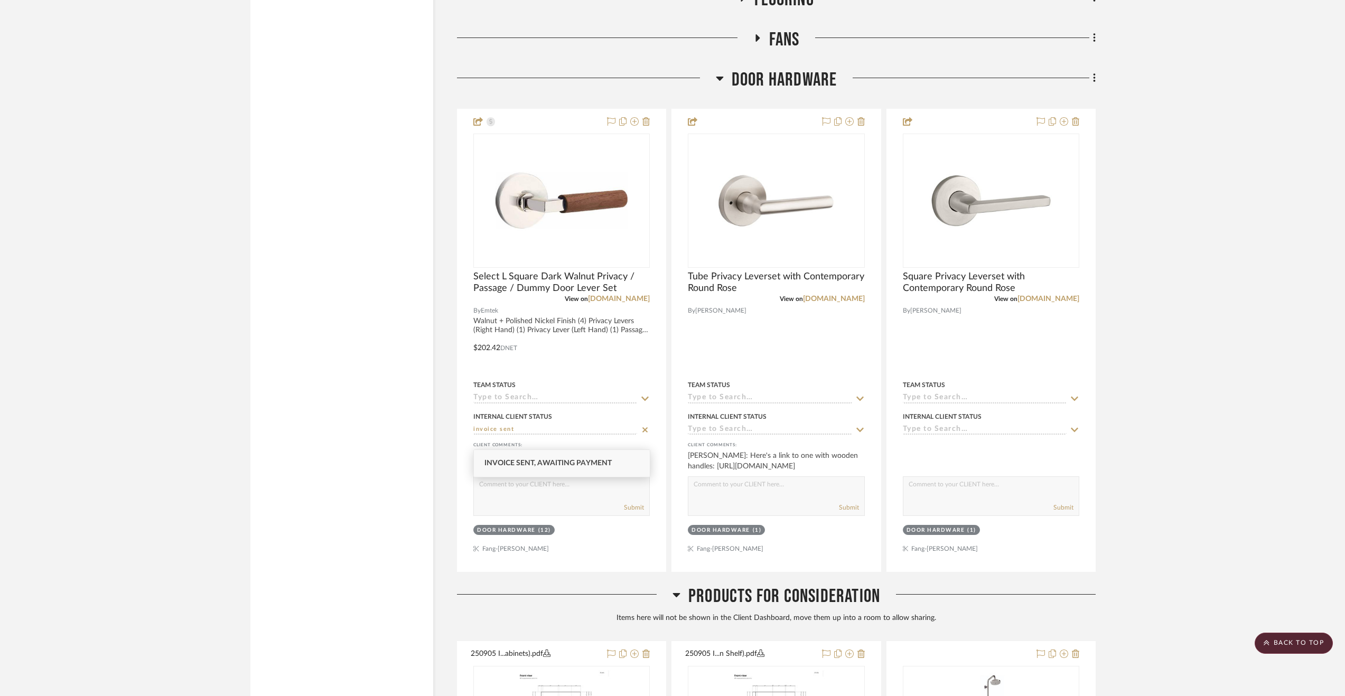
type input "invoice sent"
click at [562, 457] on div "Invoice Sent, Awaiting Payment" at bounding box center [562, 463] width 176 height 27
type input "9/8/2025"
type input "Invoice Sent, Awaiting Payment"
click at [755, 605] on span "Products For Consideration" at bounding box center [784, 596] width 192 height 23
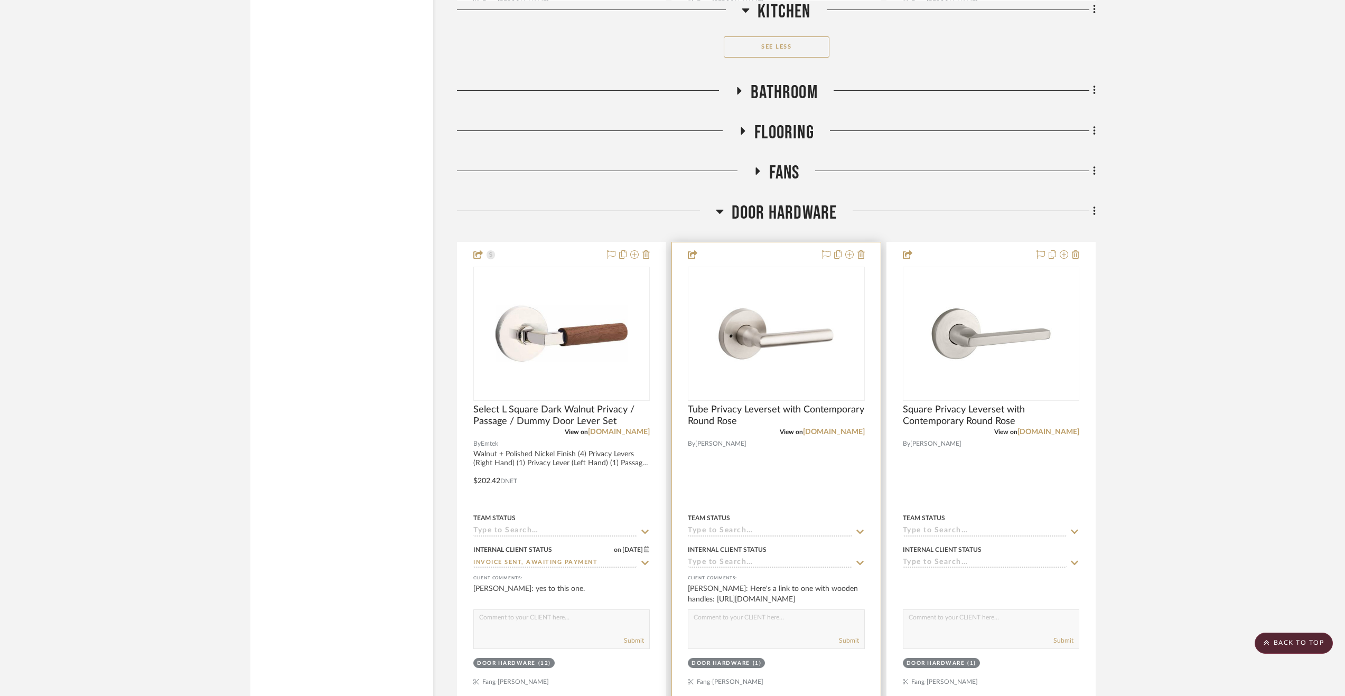
scroll to position [1821, 0]
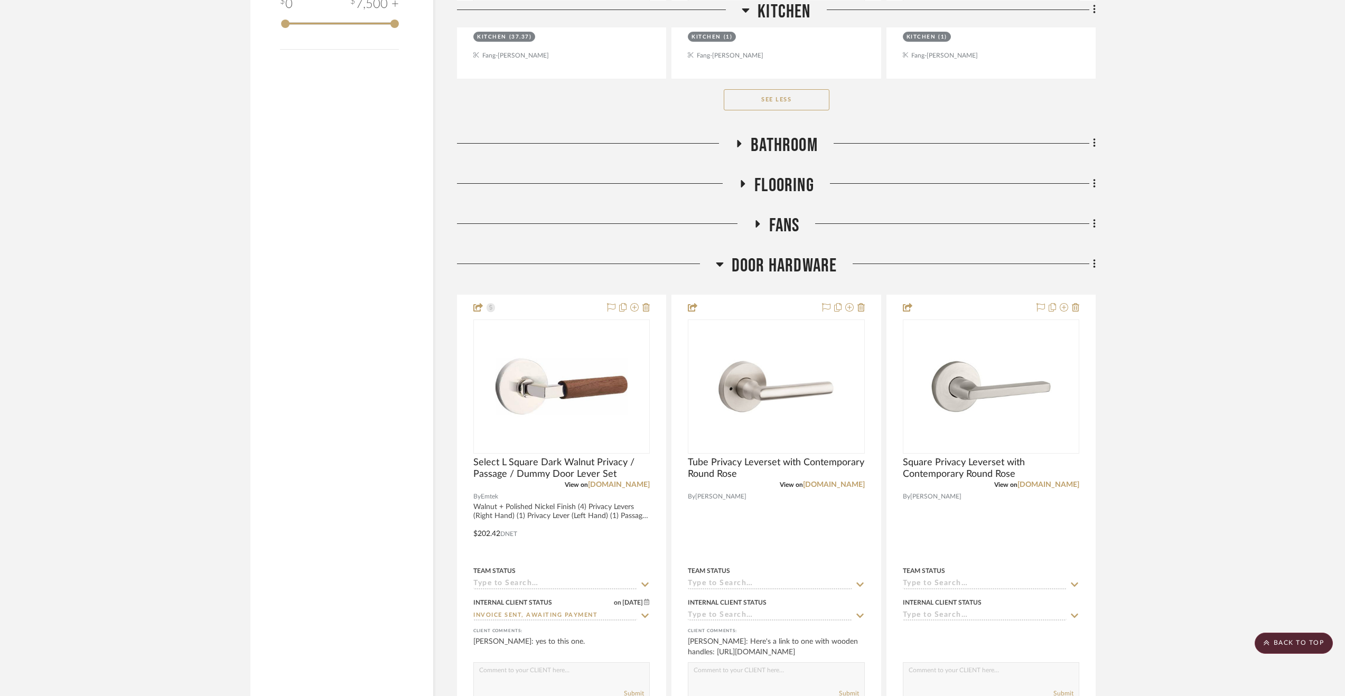
click at [764, 277] on span "Door Hardware" at bounding box center [785, 266] width 106 height 23
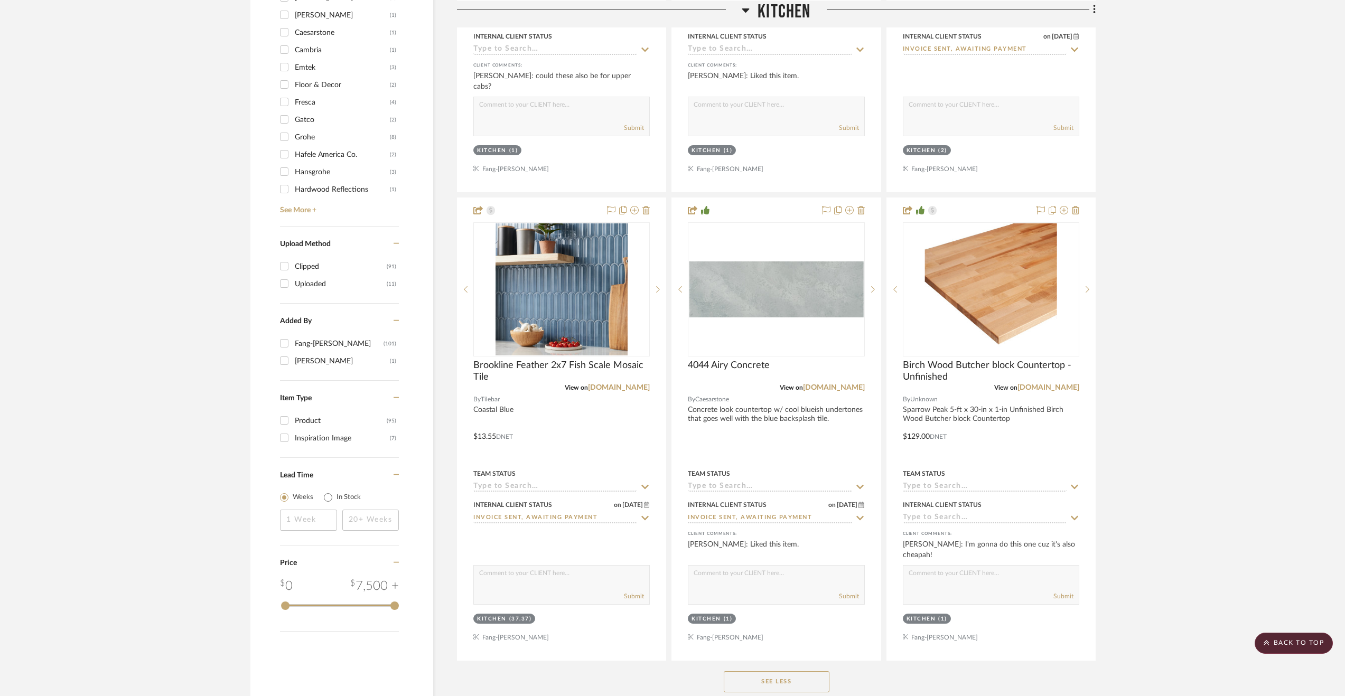
click at [777, 10] on span "Kitchen" at bounding box center [784, 11] width 53 height 23
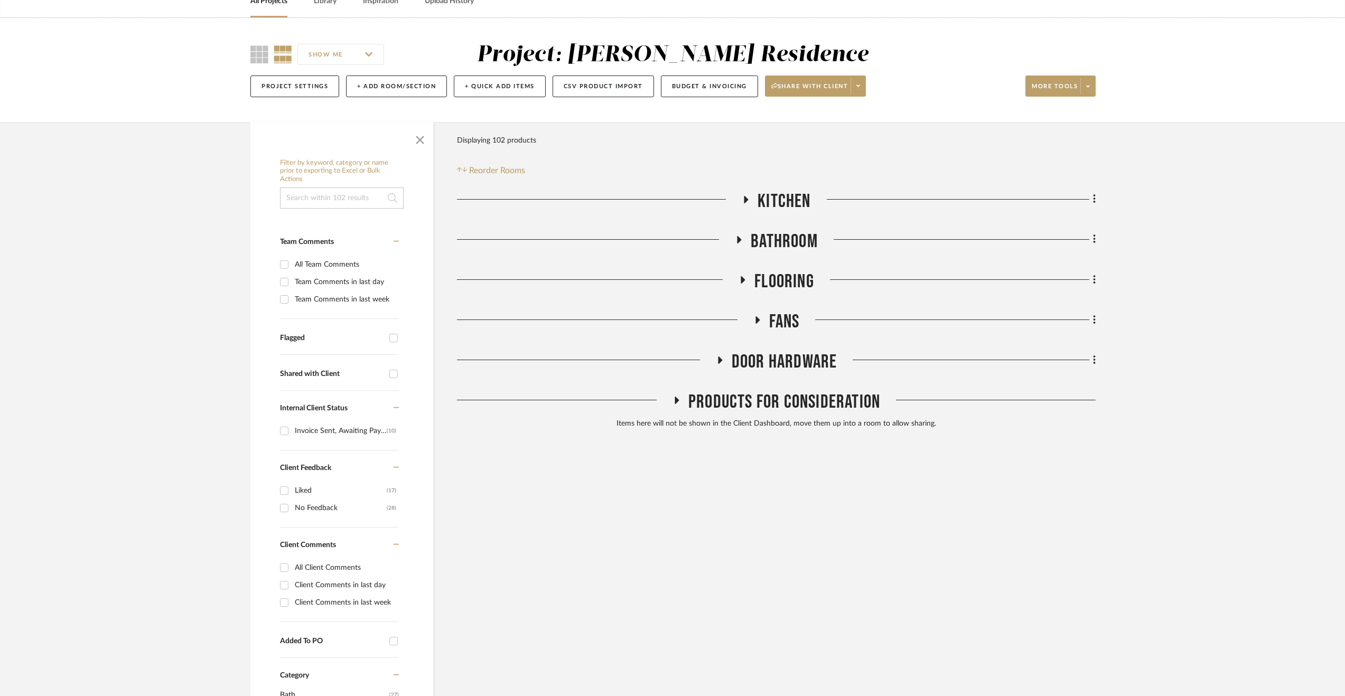
scroll to position [0, 0]
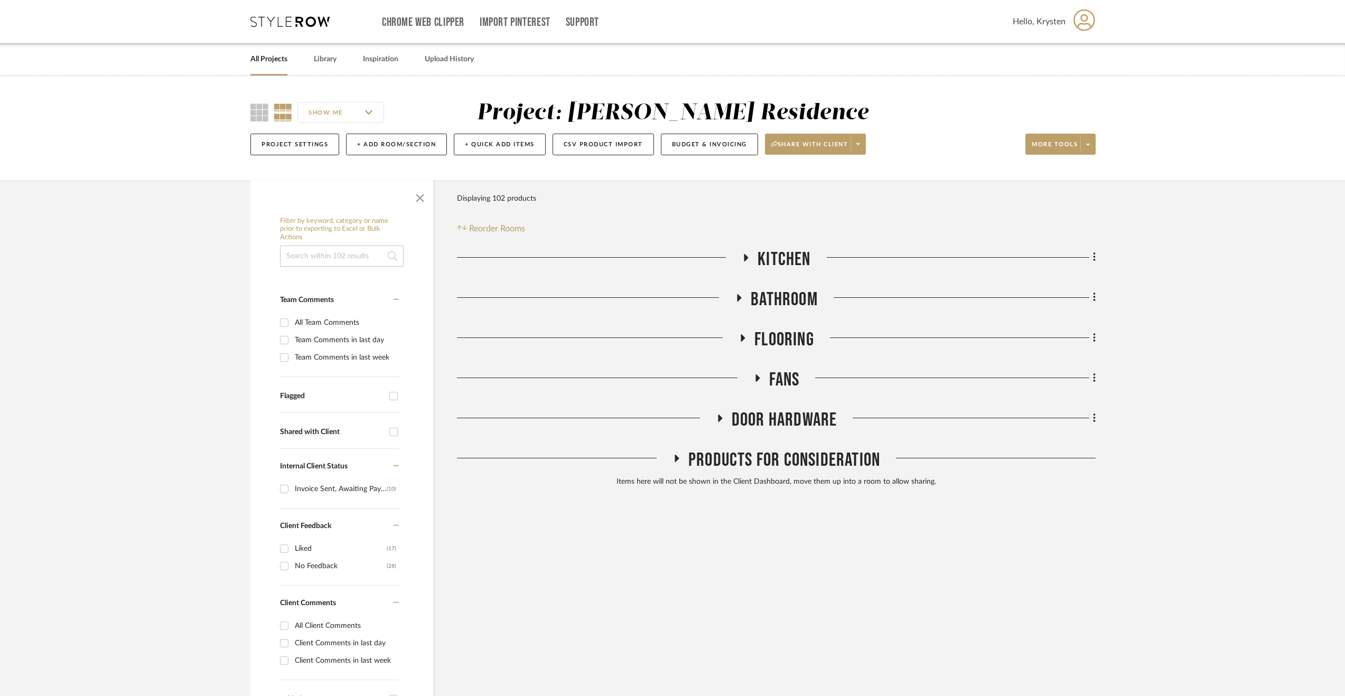
click at [262, 64] on link "All Projects" at bounding box center [268, 59] width 37 height 14
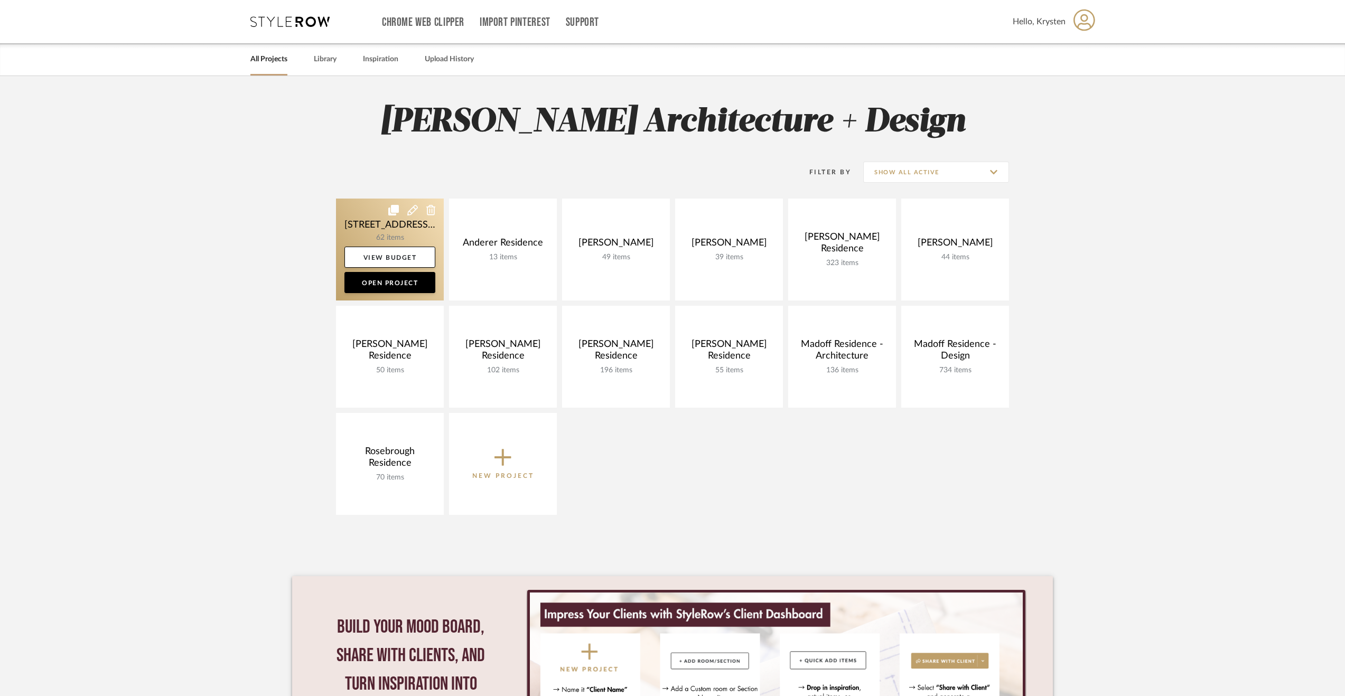
click at [379, 223] on link at bounding box center [390, 250] width 108 height 102
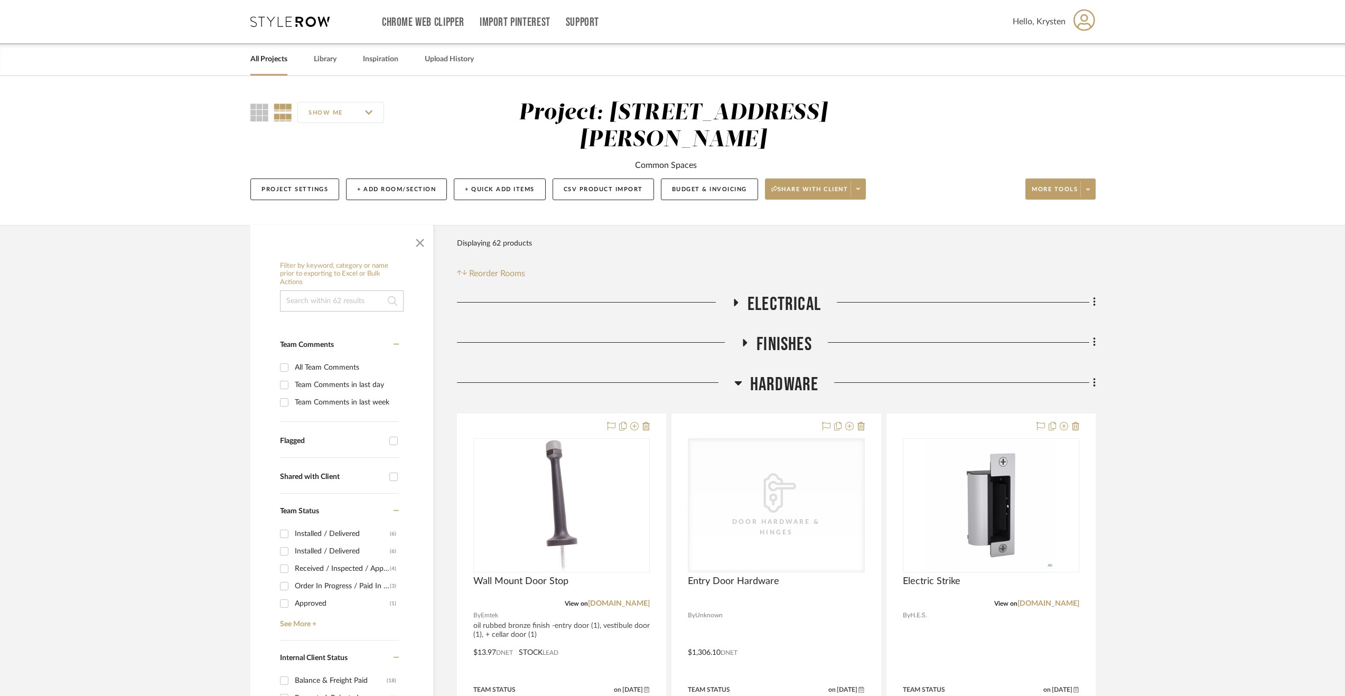
click at [779, 373] on span "Hardware" at bounding box center [784, 384] width 69 height 23
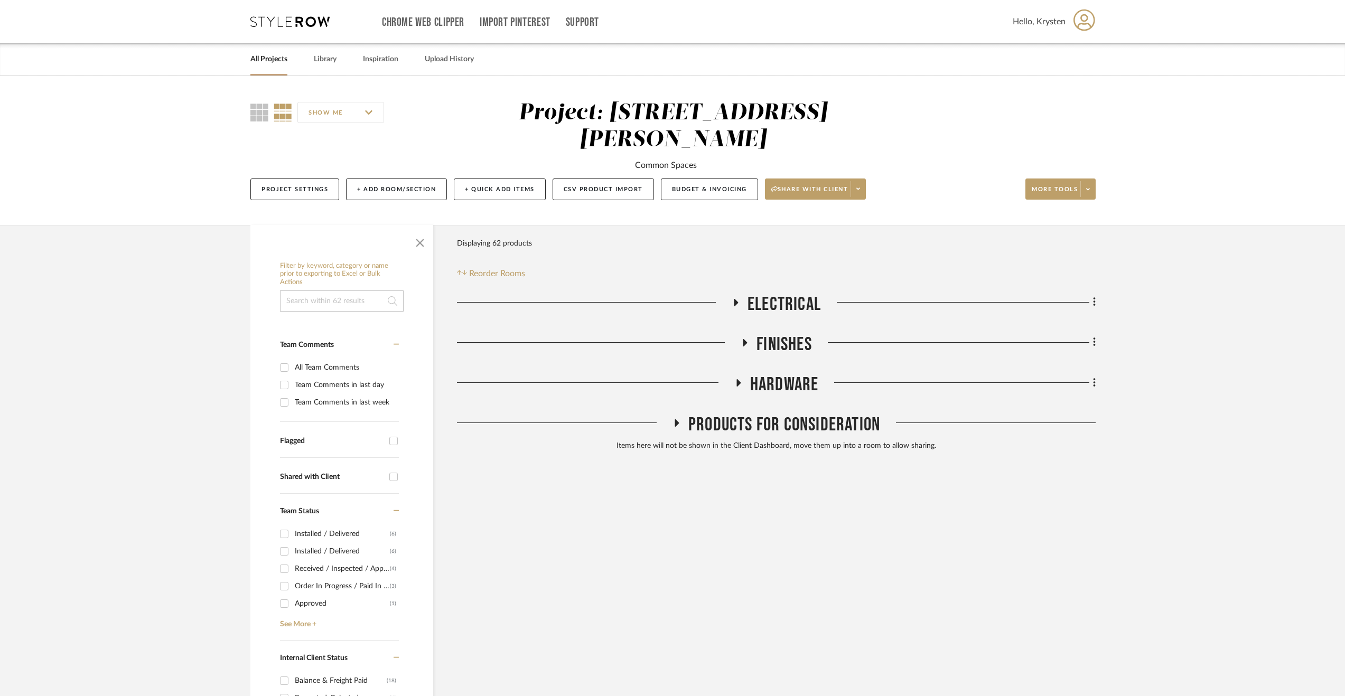
click at [788, 333] on span "Finishes" at bounding box center [783, 344] width 55 height 23
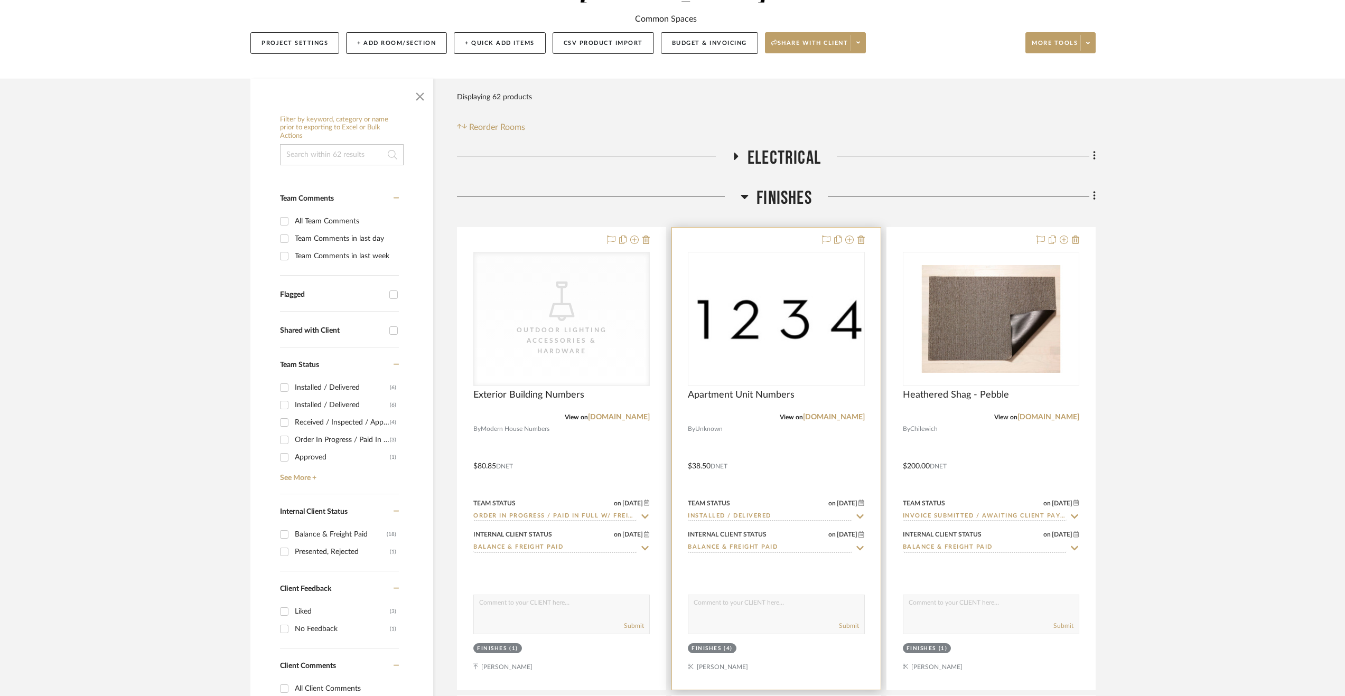
scroll to position [211, 0]
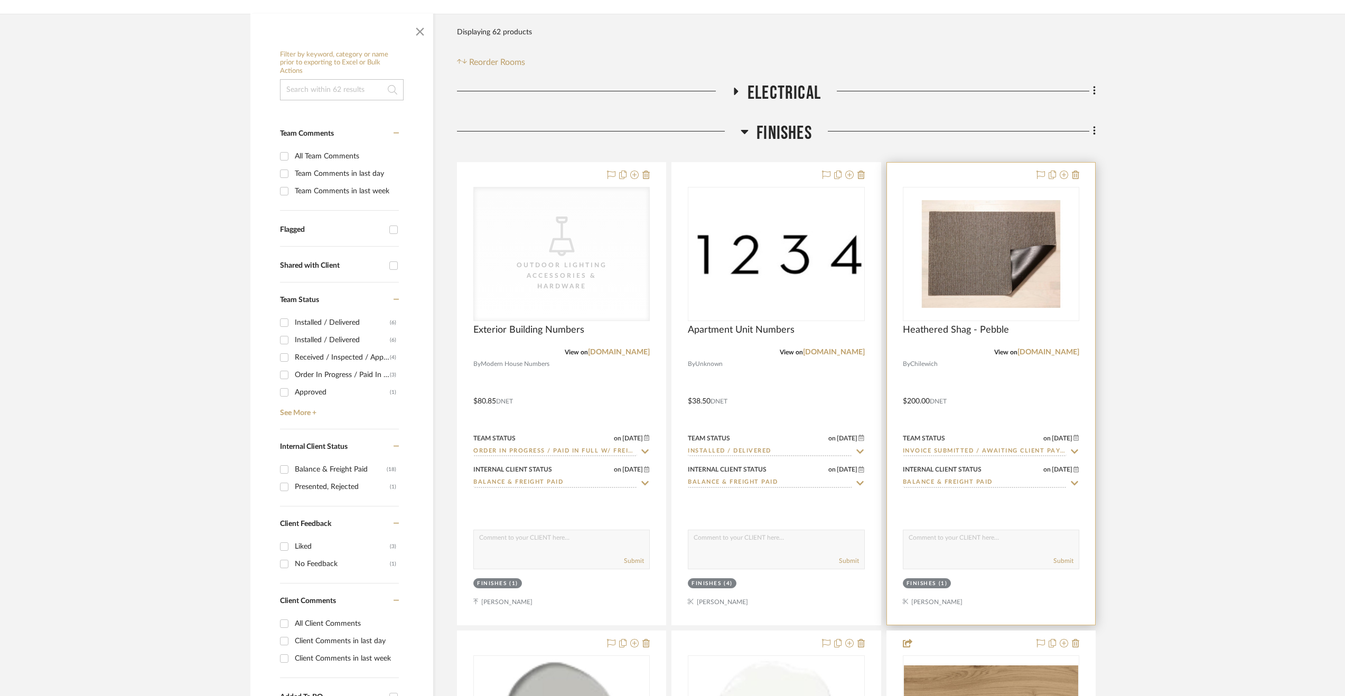
click at [1047, 359] on div at bounding box center [991, 394] width 208 height 462
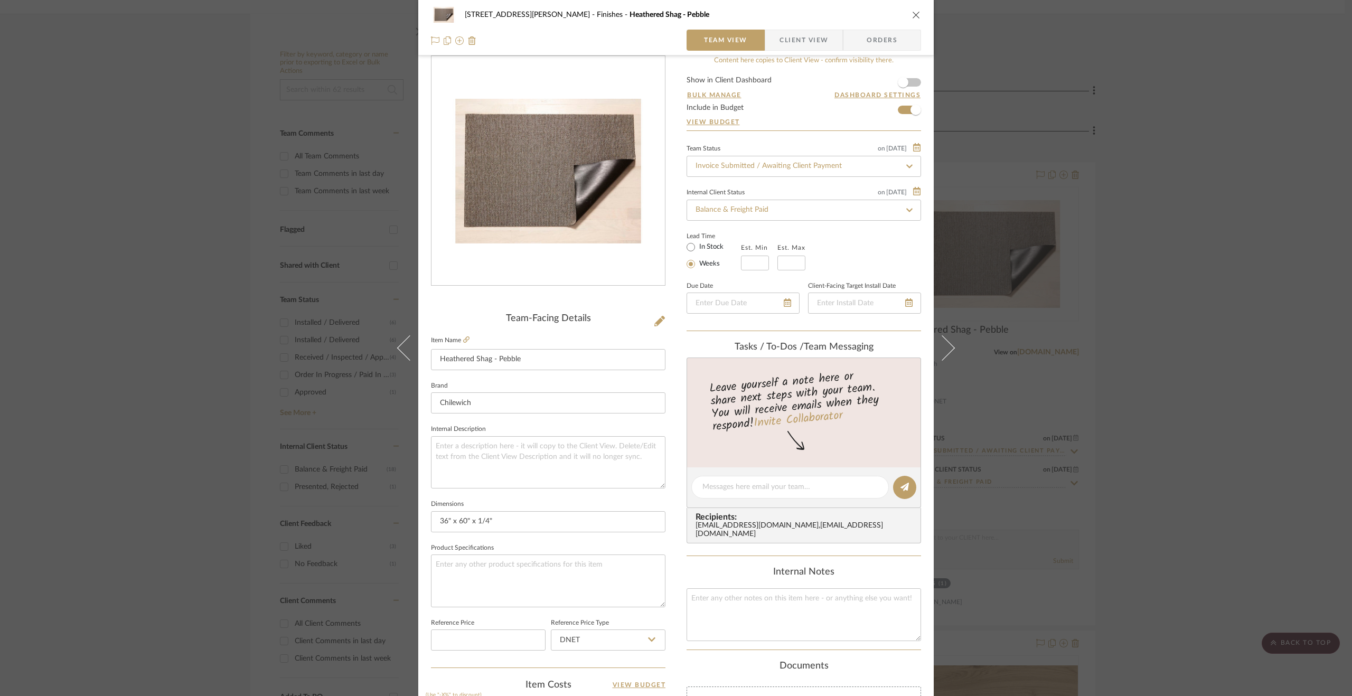
scroll to position [0, 0]
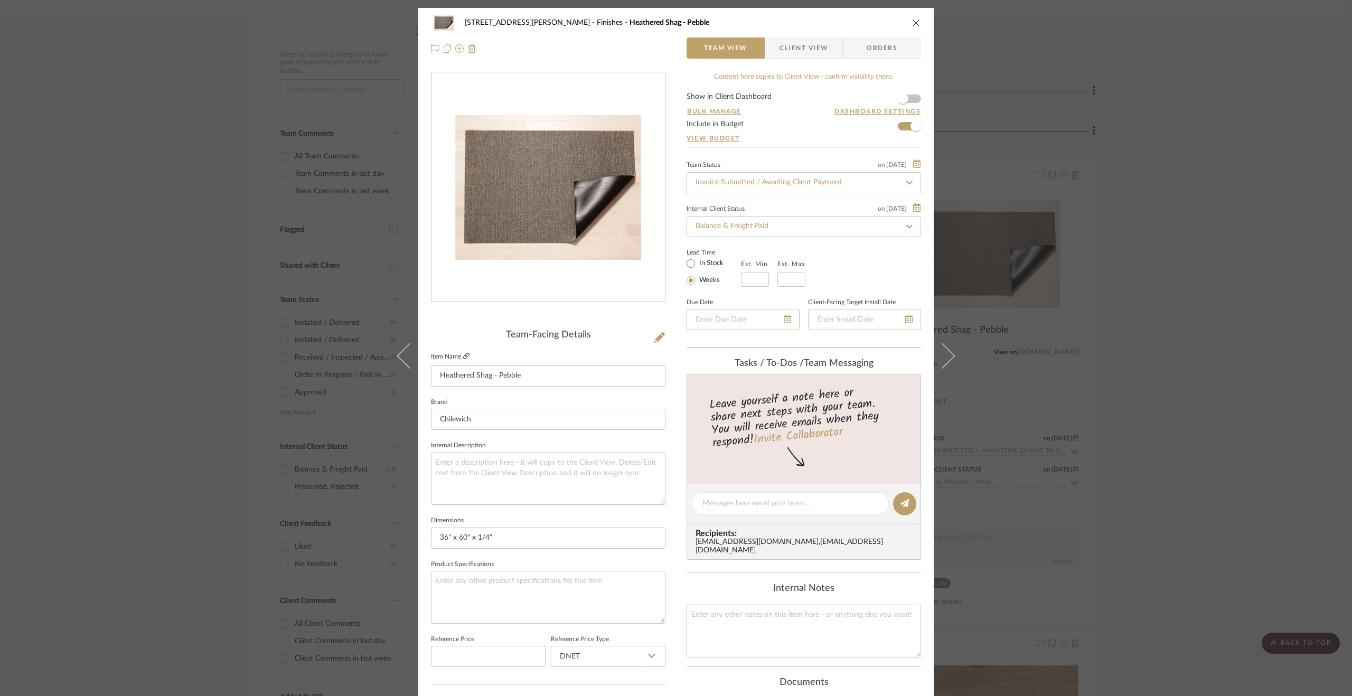
click at [464, 353] on icon at bounding box center [466, 356] width 6 height 6
